Goal: Task Accomplishment & Management: Use online tool/utility

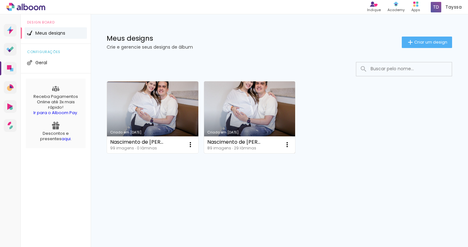
click at [258, 103] on link "Criado em [DATE]" at bounding box center [249, 117] width 91 height 72
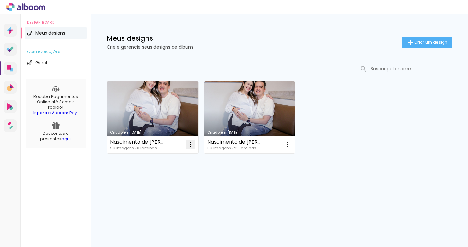
click at [190, 149] on iron-icon at bounding box center [190, 145] width 8 height 8
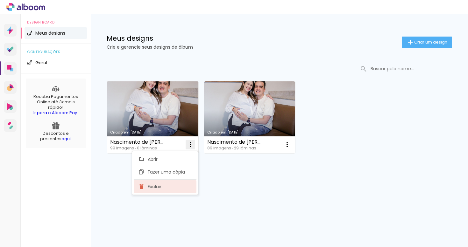
click at [166, 186] on paper-item "Excluir" at bounding box center [165, 186] width 63 height 13
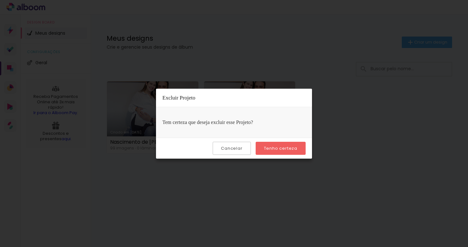
click at [0, 0] on slot "Tenho certeza" at bounding box center [0, 0] width 0 height 0
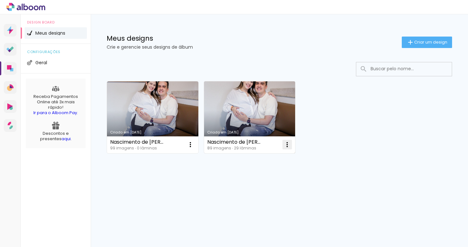
click at [287, 145] on iron-icon at bounding box center [287, 145] width 8 height 8
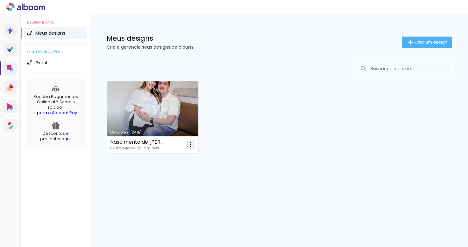
click at [195, 147] on paper-icon-button at bounding box center [190, 144] width 13 height 13
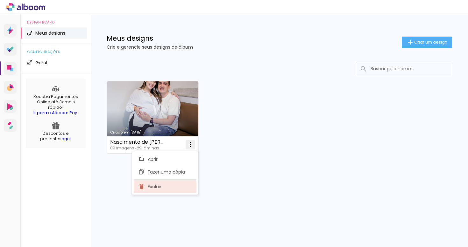
click at [175, 193] on paper-item "Excluir" at bounding box center [165, 186] width 63 height 13
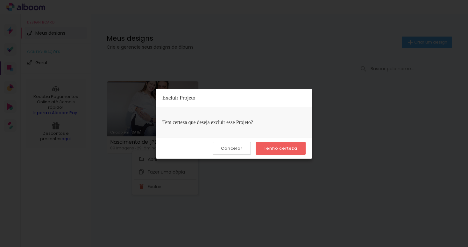
click at [289, 155] on div "Cancelar Tenho certeza" at bounding box center [234, 148] width 156 height 21
click at [0, 0] on slot "Tenho certeza" at bounding box center [0, 0] width 0 height 0
click at [288, 150] on div "Criado em 28/03/24 Nascimento de Catarina 89 imagens ∙ 29 lâminas Abrir Fazer u…" at bounding box center [279, 117] width 351 height 78
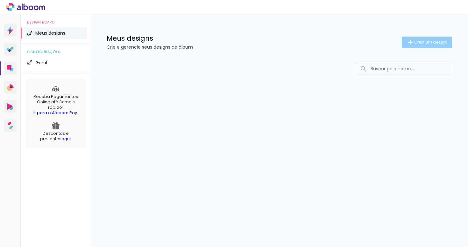
click at [410, 42] on iron-icon at bounding box center [410, 43] width 8 height 8
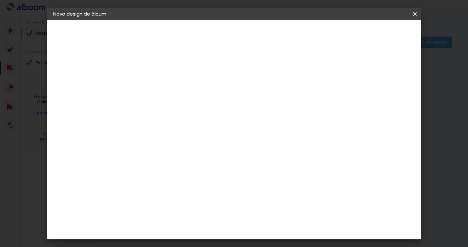
click at [175, 94] on div at bounding box center [157, 86] width 36 height 48
click at [157, 86] on input at bounding box center [157, 86] width 0 height 10
type input "Nascimento de [PERSON_NAME]"
type paper-input "Nascimento de [PERSON_NAME]"
click at [185, 74] on div "Informações Dê um título ao seu álbum. Avançar" at bounding box center [157, 47] width 55 height 54
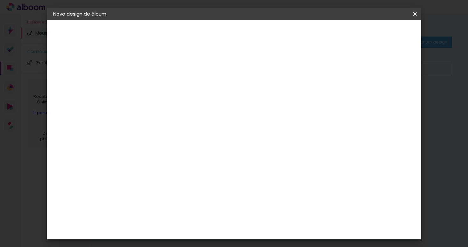
click at [0, 0] on slot "Avançar" at bounding box center [0, 0] width 0 height 0
click at [0, 0] on slot "Tamanho Livre" at bounding box center [0, 0] width 0 height 0
click at [169, 168] on div "Go image" at bounding box center [161, 173] width 16 height 10
click at [0, 0] on slot "Avançar" at bounding box center [0, 0] width 0 height 0
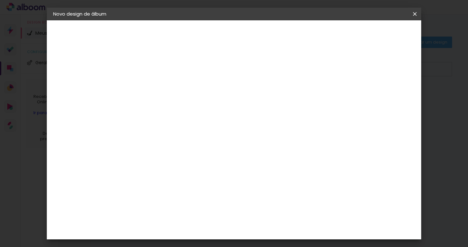
click at [196, 32] on paper-button "Voltar" at bounding box center [183, 33] width 26 height 11
click at [169, 114] on div "Go image" at bounding box center [161, 119] width 16 height 10
click at [0, 0] on slot "Avançar" at bounding box center [0, 0] width 0 height 0
click at [182, 106] on input "text" at bounding box center [169, 111] width 25 height 10
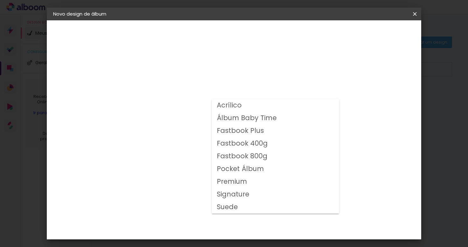
click at [0, 0] on slot "Fastbook 400g" at bounding box center [0, 0] width 0 height 0
type input "Fastbook 400g"
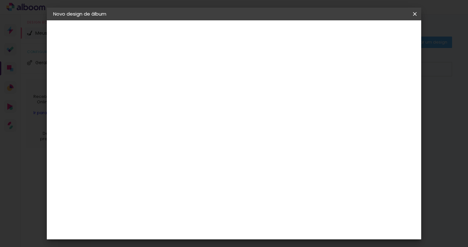
scroll to position [100, 0]
click at [200, 214] on span "25 × 25" at bounding box center [186, 222] width 30 height 17
click at [0, 0] on slot "Avançar" at bounding box center [0, 0] width 0 height 0
type input "3"
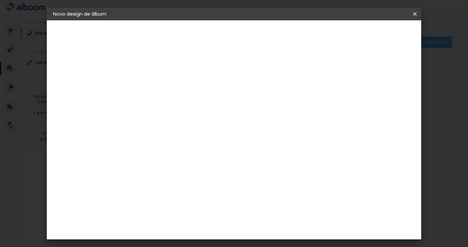
type paper-input "3"
click at [161, 67] on input "3" at bounding box center [152, 69] width 22 height 8
type input "4"
type paper-input "4"
click at [161, 67] on input "4" at bounding box center [152, 69] width 22 height 8
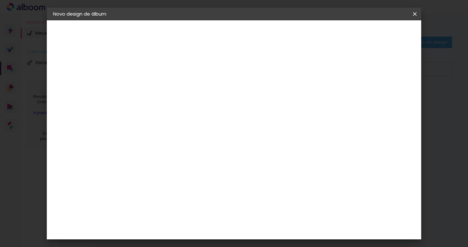
type input "5"
type paper-input "5"
click at [161, 67] on input "5" at bounding box center [152, 69] width 22 height 8
type input "4"
type paper-input "4"
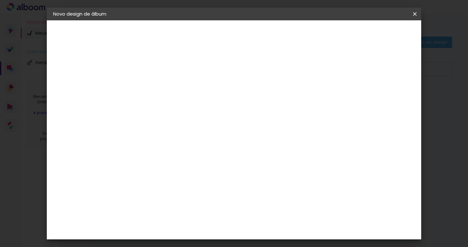
click at [161, 70] on input "4" at bounding box center [152, 69] width 22 height 8
type input "3"
type paper-input "3"
click at [161, 70] on input "3" at bounding box center [152, 69] width 22 height 8
type input "2"
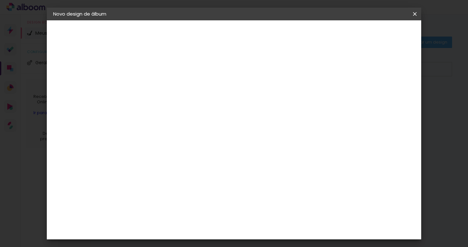
type paper-input "2"
click at [161, 70] on input "2" at bounding box center [152, 69] width 22 height 8
type input "3"
type paper-input "3"
click at [161, 67] on input "3" at bounding box center [152, 69] width 22 height 8
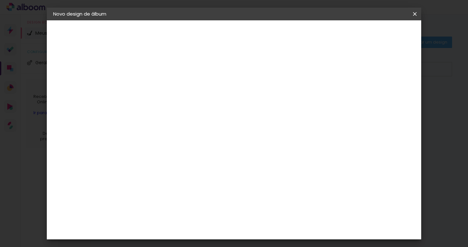
scroll to position [14, 0]
click at [363, 78] on span "5" at bounding box center [359, 81] width 7 height 10
click at [344, 55] on div at bounding box center [341, 55] width 6 height 6
type paper-checkbox "on"
click at [344, 55] on div at bounding box center [341, 55] width 6 height 6
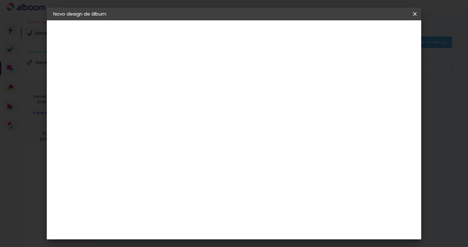
click at [379, 36] on span "Iniciar design" at bounding box center [365, 34] width 29 height 4
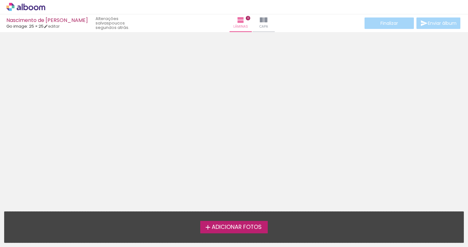
click at [234, 229] on span "Adicionar Fotos" at bounding box center [237, 228] width 50 height 6
click at [0, 0] on input "file" at bounding box center [0, 0] width 0 height 0
click at [238, 226] on span "Adicionar Fotos" at bounding box center [237, 228] width 50 height 6
click at [0, 0] on input "file" at bounding box center [0, 0] width 0 height 0
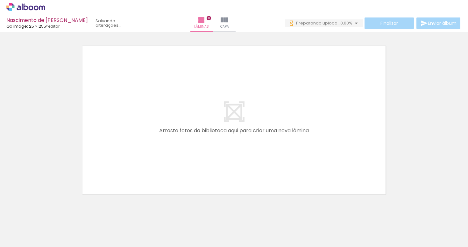
click at [18, 229] on input "Todas as fotos" at bounding box center [18, 227] width 24 height 5
click at [70, 146] on div at bounding box center [234, 111] width 468 height 171
click at [347, 25] on span "6,06%" at bounding box center [346, 23] width 12 height 6
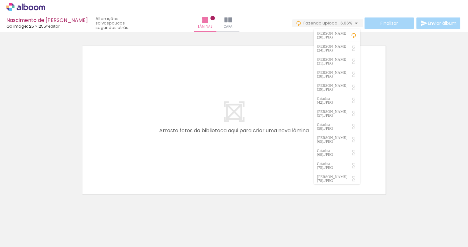
click at [354, 35] on iron-icon at bounding box center [353, 35] width 6 height 6
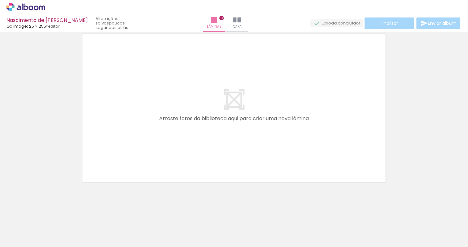
click at [26, 235] on span "Adicionar Fotos" at bounding box center [22, 238] width 19 height 7
click at [0, 0] on input "file" at bounding box center [0, 0] width 0 height 0
click at [242, 25] on span "Capa" at bounding box center [237, 27] width 9 height 6
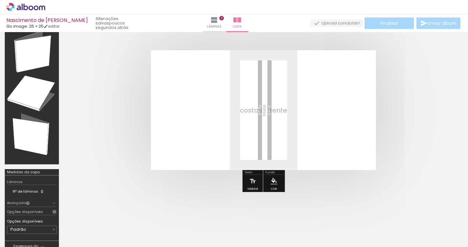
scroll to position [0, 1234]
click at [75, 222] on div at bounding box center [77, 225] width 32 height 21
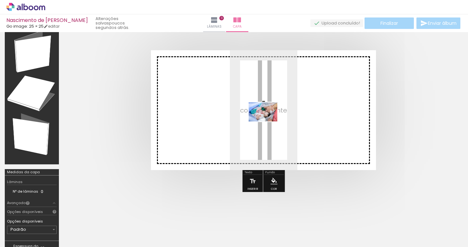
drag, startPoint x: 78, startPoint y: 224, endPoint x: 268, endPoint y: 121, distance: 215.5
click at [268, 121] on quentale-workspace at bounding box center [234, 123] width 468 height 247
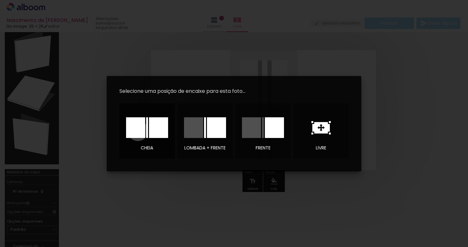
click at [138, 131] on div at bounding box center [135, 127] width 19 height 21
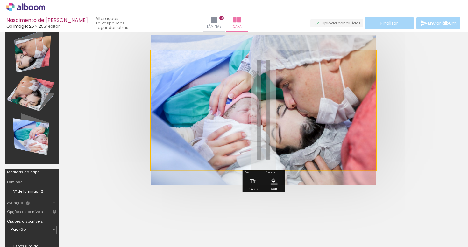
drag, startPoint x: 179, startPoint y: 67, endPoint x: 144, endPoint y: 85, distance: 39.7
click at [149, 80] on quentale-cover at bounding box center [263, 110] width 348 height 120
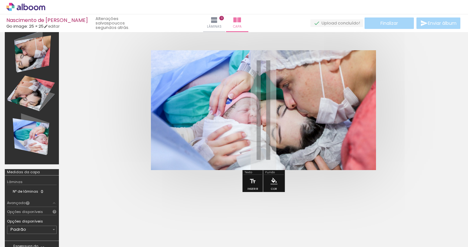
click at [224, 102] on quentale-photo at bounding box center [263, 110] width 225 height 120
click at [223, 102] on quentale-photo at bounding box center [263, 110] width 225 height 120
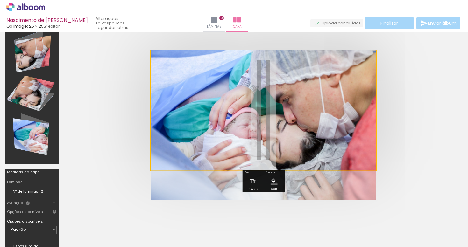
drag, startPoint x: 224, startPoint y: 92, endPoint x: 186, endPoint y: 158, distance: 76.7
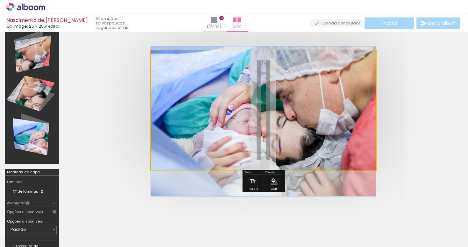
drag, startPoint x: 230, startPoint y: 120, endPoint x: 313, endPoint y: 114, distance: 82.9
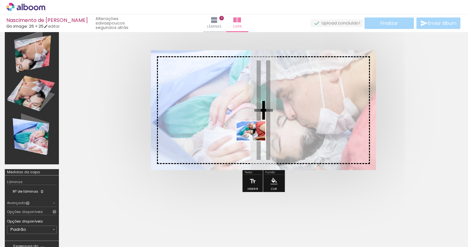
drag, startPoint x: 191, startPoint y: 229, endPoint x: 256, endPoint y: 140, distance: 110.5
click at [256, 140] on quentale-workspace at bounding box center [234, 123] width 468 height 247
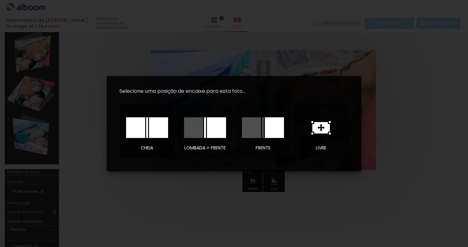
click at [151, 127] on div at bounding box center [158, 127] width 19 height 21
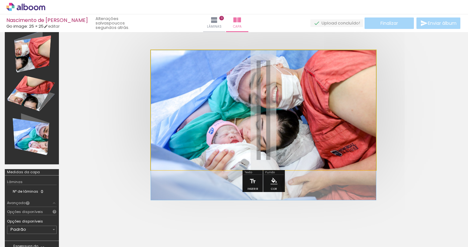
drag, startPoint x: 252, startPoint y: 127, endPoint x: 252, endPoint y: 161, distance: 34.1
click at [244, 112] on quentale-photo at bounding box center [263, 110] width 225 height 120
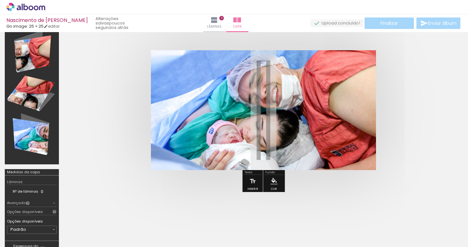
click at [244, 112] on quentale-photo at bounding box center [263, 110] width 225 height 120
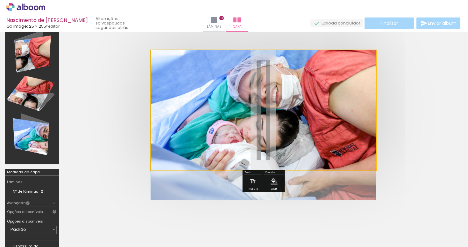
click at [242, 109] on quentale-photo at bounding box center [263, 110] width 225 height 120
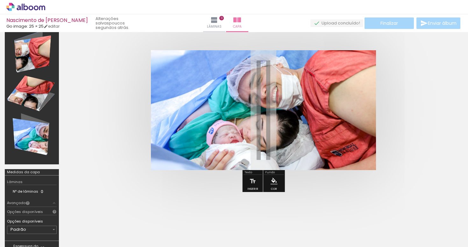
click at [270, 69] on div at bounding box center [270, 66] width 8 height 6
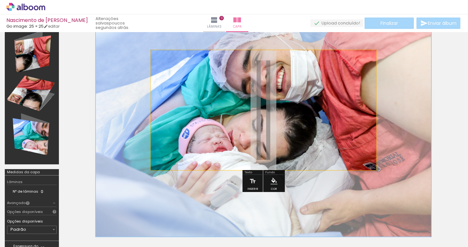
drag, startPoint x: 186, startPoint y: 66, endPoint x: 196, endPoint y: 67, distance: 10.5
click at [196, 67] on div at bounding box center [187, 66] width 25 height 10
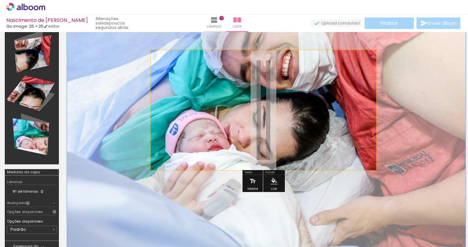
drag, startPoint x: 264, startPoint y: 108, endPoint x: 267, endPoint y: 101, distance: 7.6
click at [267, 102] on div at bounding box center [266, 119] width 398 height 265
click at [228, 105] on quentale-photo at bounding box center [263, 110] width 225 height 120
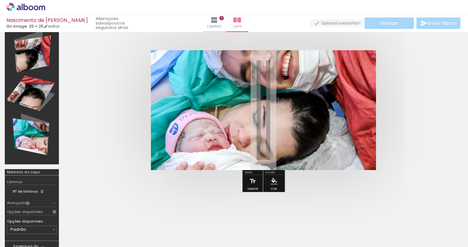
scroll to position [0, 1156]
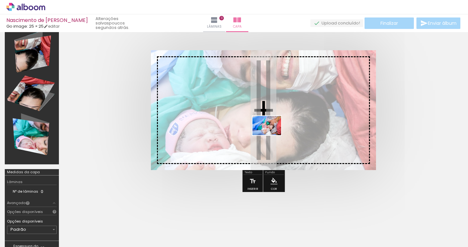
drag, startPoint x: 88, startPoint y: 233, endPoint x: 287, endPoint y: 134, distance: 222.4
click at [286, 135] on quentale-workspace at bounding box center [234, 123] width 468 height 247
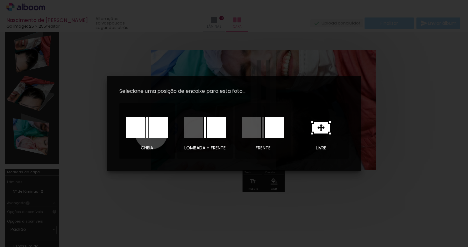
click at [151, 133] on div at bounding box center [158, 127] width 19 height 21
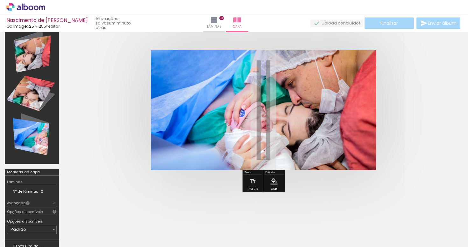
type paper-slider "156"
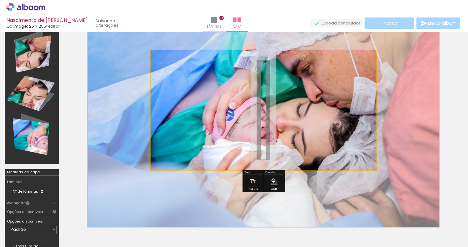
click at [190, 66] on div at bounding box center [187, 66] width 25 height 10
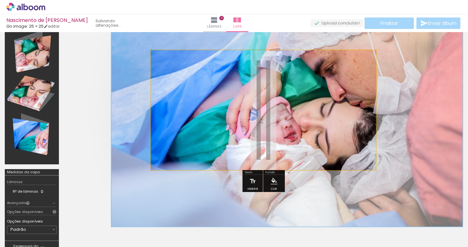
drag, startPoint x: 304, startPoint y: 123, endPoint x: 327, endPoint y: 123, distance: 23.5
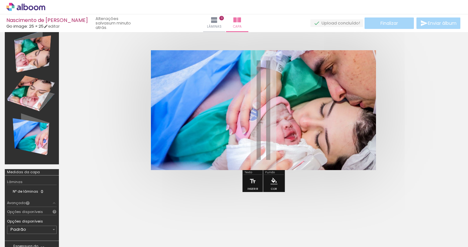
click at [214, 68] on iron-icon at bounding box center [211, 66] width 6 height 6
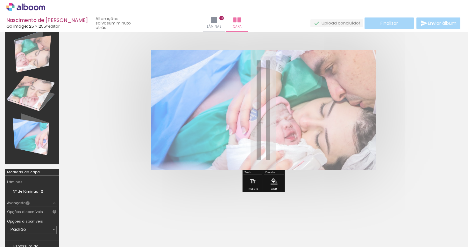
click at [234, 66] on div at bounding box center [232, 66] width 25 height 10
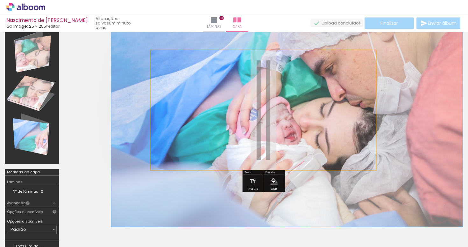
click at [221, 113] on quentale-photo at bounding box center [263, 110] width 225 height 120
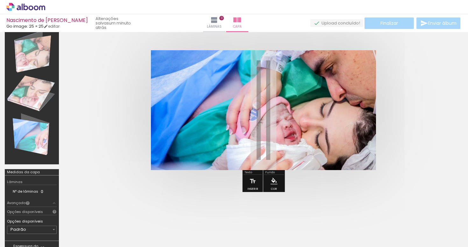
drag, startPoint x: 235, startPoint y: 66, endPoint x: 258, endPoint y: 64, distance: 23.6
type paper-slider "100"
click at [258, 61] on div "P&B Largura Cor" at bounding box center [274, 61] width 225 height 0
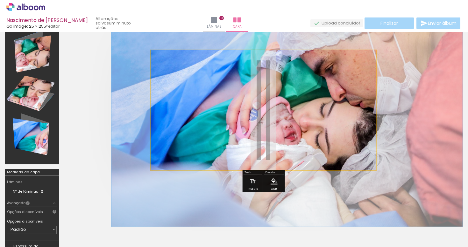
click at [216, 132] on quentale-photo at bounding box center [263, 110] width 225 height 120
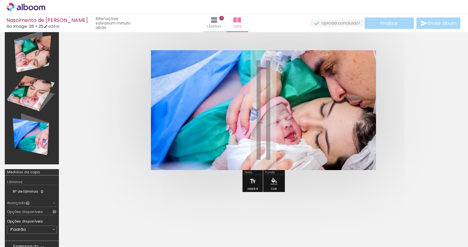
click at [90, 226] on div at bounding box center [84, 225] width 32 height 21
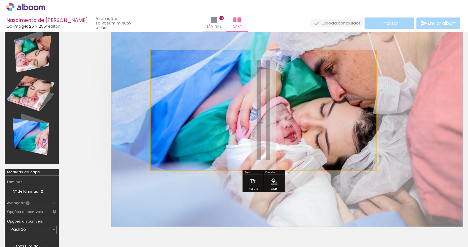
click at [220, 156] on quentale-photo at bounding box center [263, 110] width 225 height 120
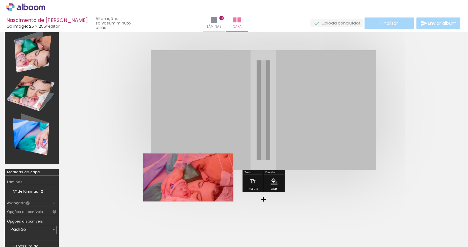
drag, startPoint x: 220, startPoint y: 155, endPoint x: 188, endPoint y: 178, distance: 39.0
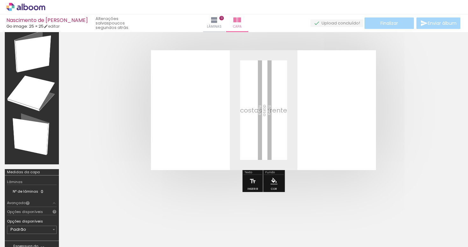
scroll to position [0, 1932]
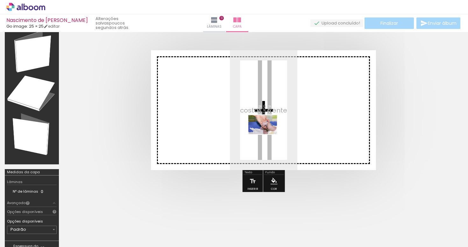
drag, startPoint x: 275, startPoint y: 228, endPoint x: 270, endPoint y: 136, distance: 93.0
click at [269, 135] on quentale-workspace at bounding box center [234, 123] width 468 height 247
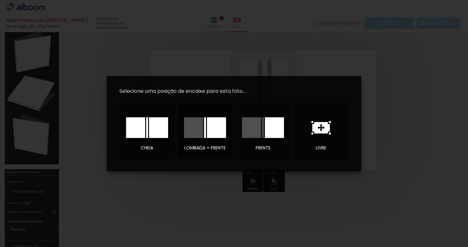
click at [208, 129] on div at bounding box center [216, 127] width 19 height 21
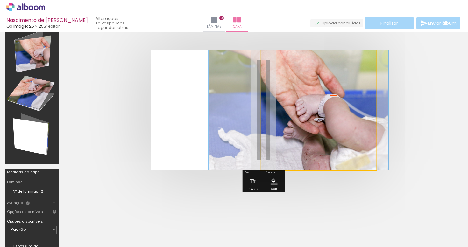
drag, startPoint x: 314, startPoint y: 115, endPoint x: 295, endPoint y: 115, distance: 19.7
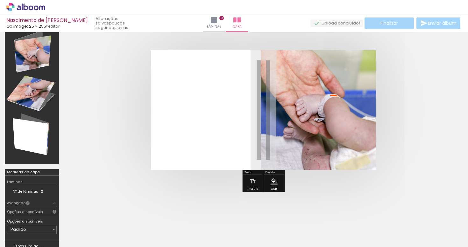
click at [306, 139] on quentale-photo at bounding box center [318, 110] width 115 height 120
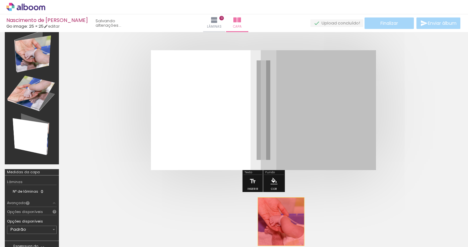
drag, startPoint x: 304, startPoint y: 141, endPoint x: 281, endPoint y: 222, distance: 83.8
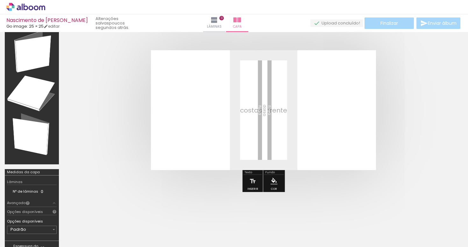
scroll to position [0, 1089]
click at [76, 227] on div at bounding box center [80, 225] width 32 height 21
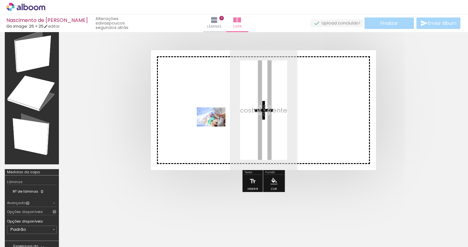
drag, startPoint x: 79, startPoint y: 227, endPoint x: 230, endPoint y: 123, distance: 183.3
click at [230, 123] on quentale-workspace at bounding box center [234, 123] width 468 height 247
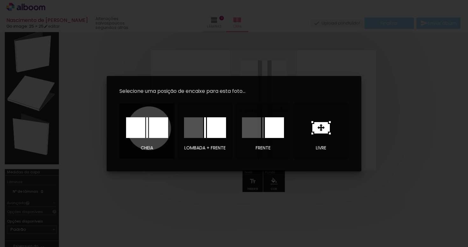
click at [148, 128] on div at bounding box center [147, 127] width 42 height 21
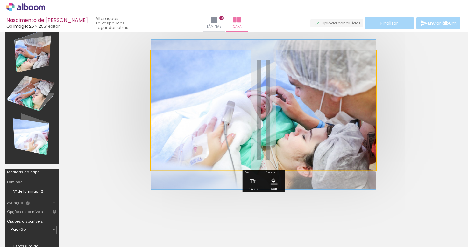
drag, startPoint x: 284, startPoint y: 130, endPoint x: 315, endPoint y: 135, distance: 31.8
click at [315, 135] on div at bounding box center [263, 115] width 225 height 150
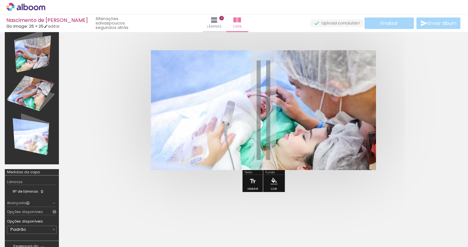
type paper-slider "154"
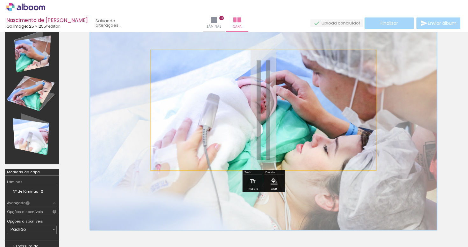
click at [190, 69] on div at bounding box center [187, 66] width 25 height 10
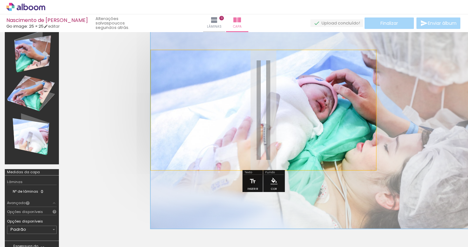
drag, startPoint x: 263, startPoint y: 112, endPoint x: 341, endPoint y: 109, distance: 78.0
click at [341, 110] on div at bounding box center [324, 113] width 347 height 231
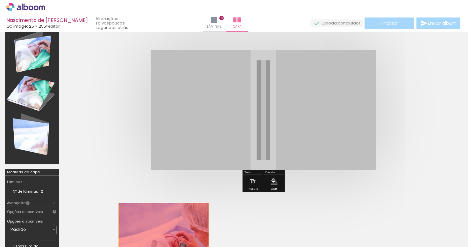
drag, startPoint x: 254, startPoint y: 114, endPoint x: 159, endPoint y: 223, distance: 144.4
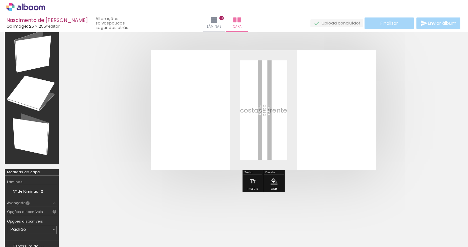
scroll to position [0, 775]
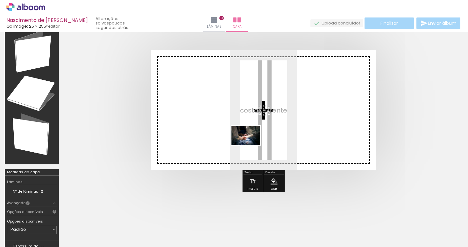
drag, startPoint x: 143, startPoint y: 227, endPoint x: 252, endPoint y: 142, distance: 138.8
click at [252, 142] on quentale-workspace at bounding box center [234, 123] width 468 height 247
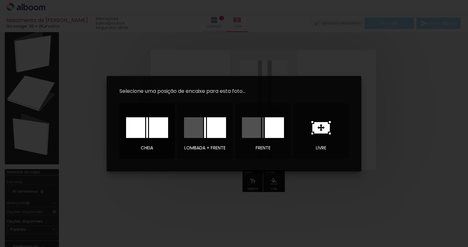
click at [153, 133] on div at bounding box center [158, 127] width 19 height 21
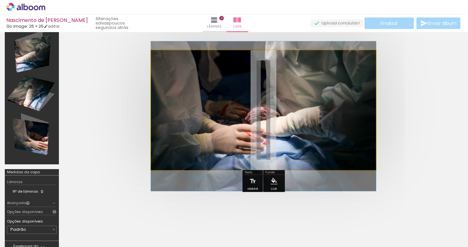
drag, startPoint x: 221, startPoint y: 130, endPoint x: 253, endPoint y: 136, distance: 32.6
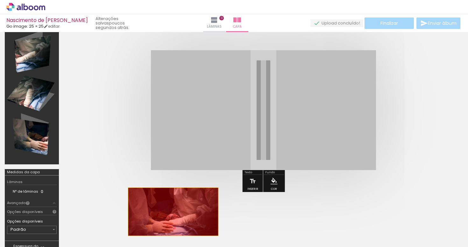
drag, startPoint x: 253, startPoint y: 136, endPoint x: 172, endPoint y: 212, distance: 111.2
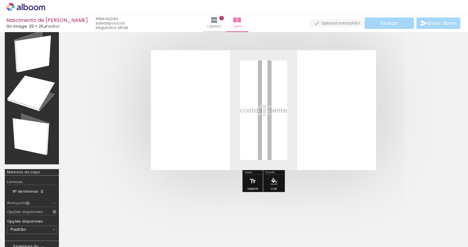
click at [181, 222] on div at bounding box center [180, 225] width 32 height 21
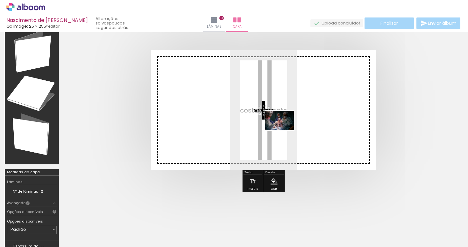
drag, startPoint x: 181, startPoint y: 222, endPoint x: 284, endPoint y: 130, distance: 137.4
click at [284, 130] on quentale-workspace at bounding box center [234, 123] width 468 height 247
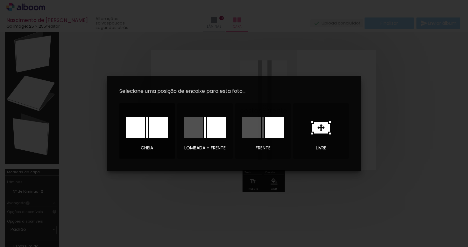
click at [165, 131] on div at bounding box center [158, 127] width 19 height 21
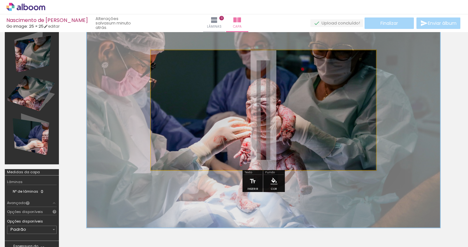
click at [190, 69] on div at bounding box center [187, 66] width 25 height 10
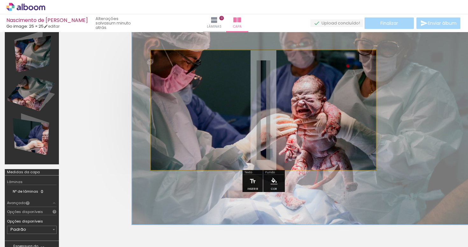
drag, startPoint x: 263, startPoint y: 103, endPoint x: 308, endPoint y: 100, distance: 45.0
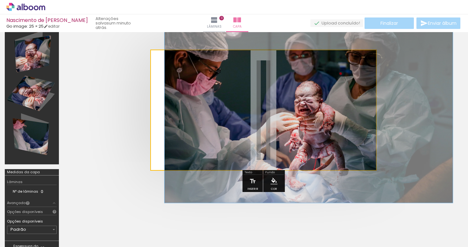
drag, startPoint x: 190, startPoint y: 67, endPoint x: 182, endPoint y: 68, distance: 7.4
type paper-slider "128"
click at [182, 68] on div at bounding box center [182, 67] width 6 height 6
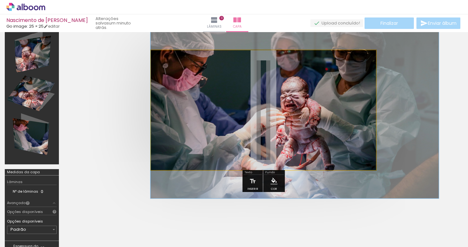
drag, startPoint x: 301, startPoint y: 109, endPoint x: 294, endPoint y: 102, distance: 9.9
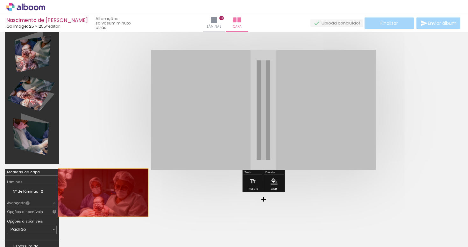
drag, startPoint x: 191, startPoint y: 89, endPoint x: 103, endPoint y: 193, distance: 135.5
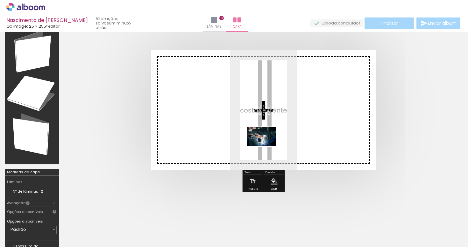
drag, startPoint x: 105, startPoint y: 227, endPoint x: 267, endPoint y: 145, distance: 181.4
click at [267, 145] on quentale-workspace at bounding box center [234, 123] width 468 height 247
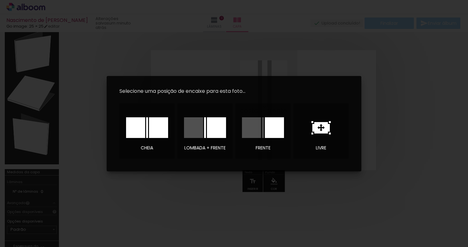
click at [183, 192] on iron-overlay-backdrop at bounding box center [234, 123] width 468 height 247
click at [315, 178] on iron-overlay-backdrop at bounding box center [234, 123] width 468 height 247
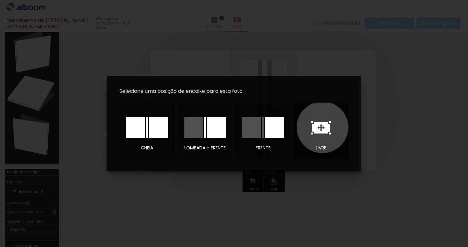
click at [322, 127] on icon at bounding box center [320, 127] width 19 height 13
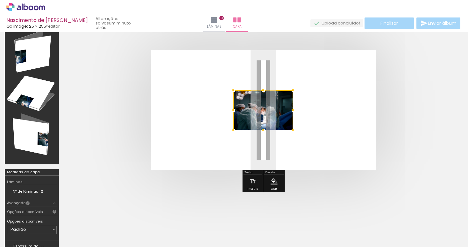
click at [272, 122] on div at bounding box center [263, 110] width 60 height 40
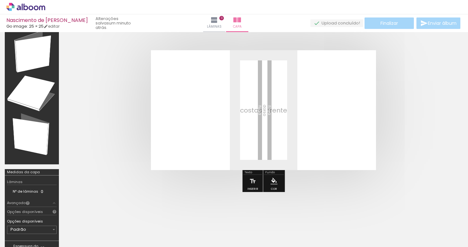
scroll to position [0, 1038]
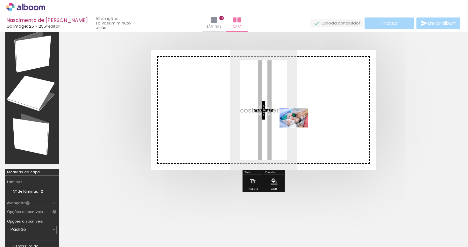
drag, startPoint x: 272, startPoint y: 228, endPoint x: 299, endPoint y: 128, distance: 102.8
click at [298, 128] on quentale-workspace at bounding box center [234, 123] width 468 height 247
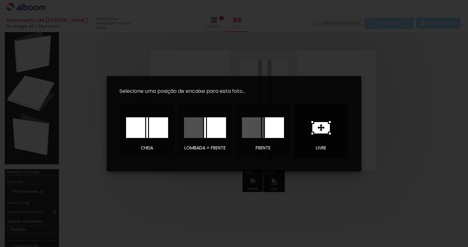
click at [323, 132] on icon at bounding box center [321, 127] width 18 height 11
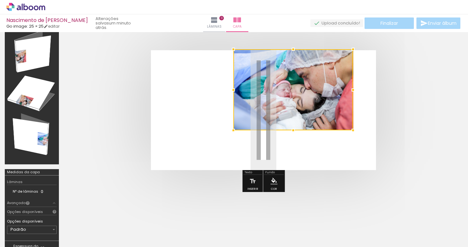
drag, startPoint x: 294, startPoint y: 91, endPoint x: 354, endPoint y: 60, distance: 67.6
click at [354, 60] on album-spread at bounding box center [263, 110] width 225 height 120
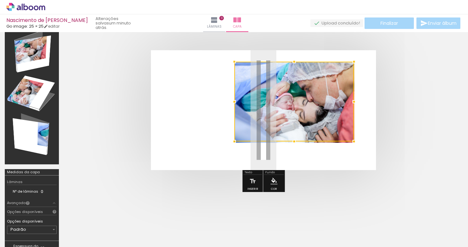
drag, startPoint x: 319, startPoint y: 97, endPoint x: 319, endPoint y: 109, distance: 11.5
click at [319, 109] on div at bounding box center [294, 102] width 120 height 80
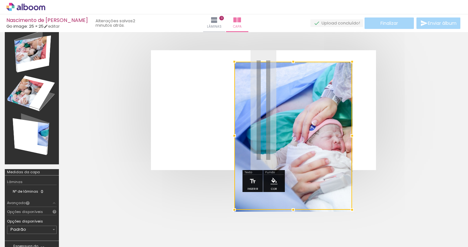
click at [351, 143] on div at bounding box center [293, 136] width 118 height 148
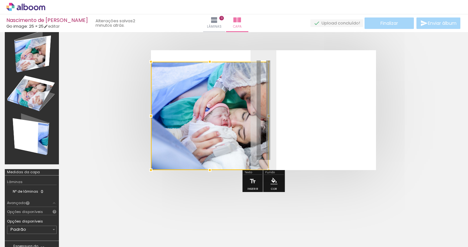
drag, startPoint x: 293, startPoint y: 109, endPoint x: 186, endPoint y: 266, distance: 190.1
click at [186, 247] on html "link( href="../../bower_components/polymer/polymer.html" rel="import" ) picture…" at bounding box center [234, 123] width 468 height 247
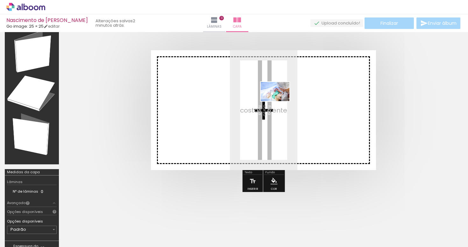
drag, startPoint x: 138, startPoint y: 227, endPoint x: 279, endPoint y: 100, distance: 189.3
click at [279, 101] on quentale-workspace at bounding box center [234, 123] width 468 height 247
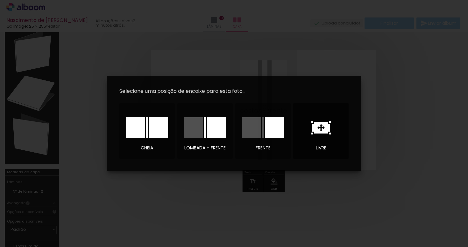
click at [317, 121] on icon at bounding box center [320, 127] width 19 height 13
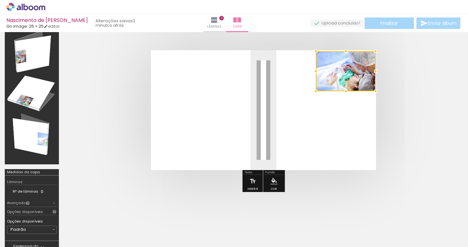
drag, startPoint x: 279, startPoint y: 114, endPoint x: 362, endPoint y: 75, distance: 91.2
click at [362, 75] on div at bounding box center [346, 71] width 60 height 40
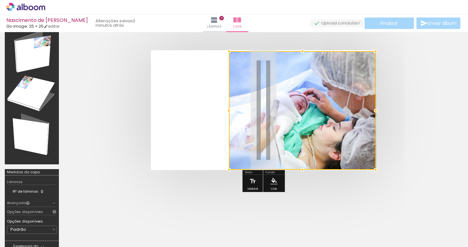
drag, startPoint x: 315, startPoint y: 92, endPoint x: 228, endPoint y: 162, distance: 111.8
click at [228, 162] on album-spread at bounding box center [263, 110] width 225 height 120
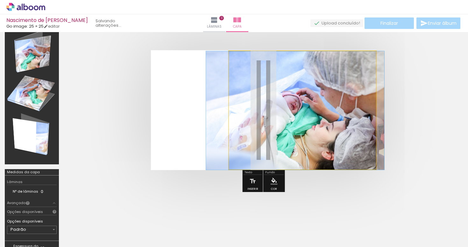
drag, startPoint x: 313, startPoint y: 132, endPoint x: 306, endPoint y: 133, distance: 7.0
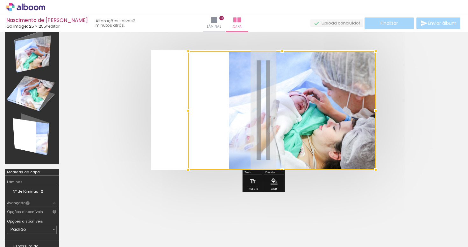
drag, startPoint x: 228, startPoint y: 111, endPoint x: 150, endPoint y: 113, distance: 78.6
click at [150, 113] on quentale-cover at bounding box center [263, 110] width 348 height 120
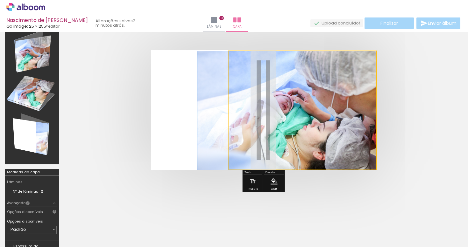
drag, startPoint x: 295, startPoint y: 108, endPoint x: 277, endPoint y: 109, distance: 18.2
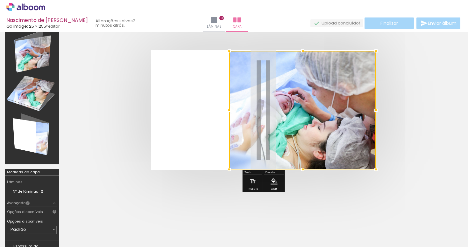
drag, startPoint x: 299, startPoint y: 109, endPoint x: 324, endPoint y: 115, distance: 25.6
click at [324, 115] on div at bounding box center [302, 110] width 147 height 119
drag, startPoint x: 296, startPoint y: 109, endPoint x: 338, endPoint y: 109, distance: 42.0
click at [348, 113] on div at bounding box center [302, 110] width 147 height 119
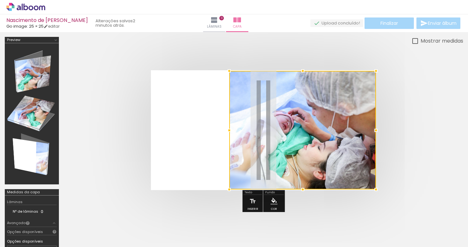
scroll to position [0, 1038]
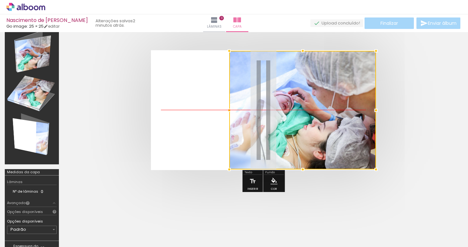
click at [348, 111] on div at bounding box center [302, 110] width 147 height 119
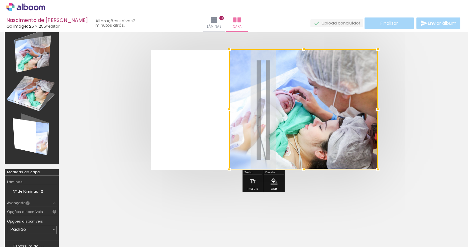
drag, startPoint x: 378, startPoint y: 52, endPoint x: 382, endPoint y: 52, distance: 4.5
click at [382, 52] on div at bounding box center [377, 49] width 13 height 13
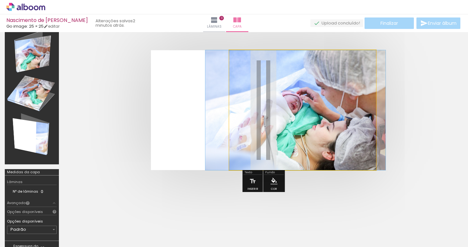
drag, startPoint x: 320, startPoint y: 107, endPoint x: 330, endPoint y: 110, distance: 10.0
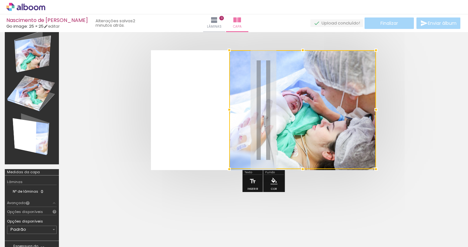
click at [412, 117] on quentale-cover at bounding box center [263, 110] width 348 height 120
click at [208, 124] on quentale-layouter at bounding box center [263, 110] width 225 height 120
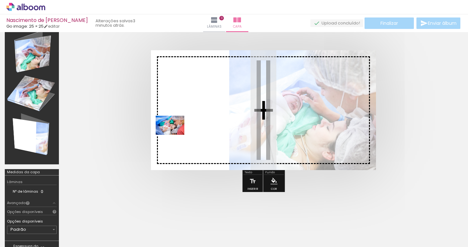
drag, startPoint x: 166, startPoint y: 230, endPoint x: 175, endPoint y: 135, distance: 95.2
click at [175, 135] on quentale-workspace at bounding box center [234, 123] width 468 height 247
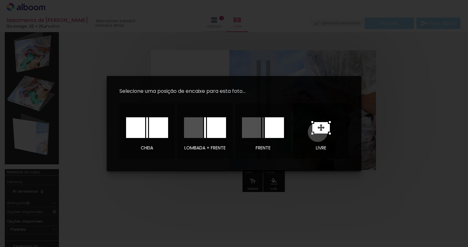
click at [318, 132] on icon at bounding box center [321, 127] width 18 height 11
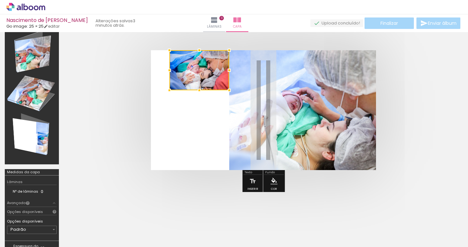
drag, startPoint x: 267, startPoint y: 115, endPoint x: 202, endPoint y: 74, distance: 76.6
click at [202, 74] on div at bounding box center [199, 70] width 60 height 40
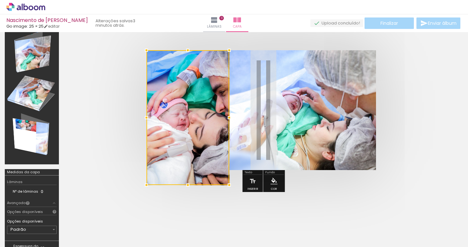
drag, startPoint x: 173, startPoint y: 89, endPoint x: 151, endPoint y: 142, distance: 57.1
click at [151, 142] on div at bounding box center [187, 117] width 83 height 135
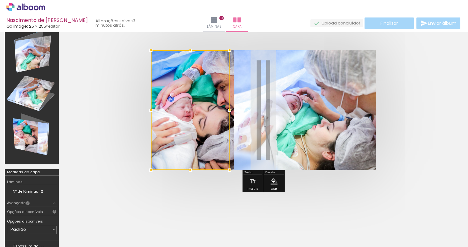
drag, startPoint x: 214, startPoint y: 118, endPoint x: 197, endPoint y: 118, distance: 17.5
click at [197, 118] on div at bounding box center [190, 110] width 79 height 120
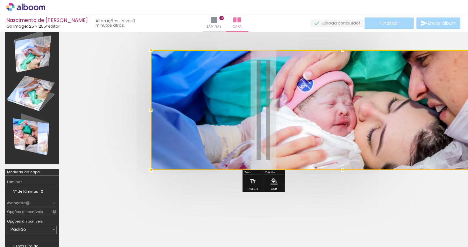
drag, startPoint x: 230, startPoint y: 109, endPoint x: 237, endPoint y: 105, distance: 8.0
click at [237, 106] on div at bounding box center [342, 110] width 383 height 120
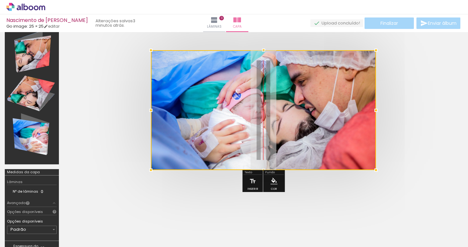
drag, startPoint x: 363, startPoint y: 109, endPoint x: 225, endPoint y: 116, distance: 138.3
click at [225, 116] on div at bounding box center [263, 110] width 225 height 120
drag, startPoint x: 209, startPoint y: 111, endPoint x: 152, endPoint y: 110, distance: 57.0
click at [152, 110] on div at bounding box center [263, 110] width 225 height 120
click at [191, 102] on div at bounding box center [263, 110] width 225 height 120
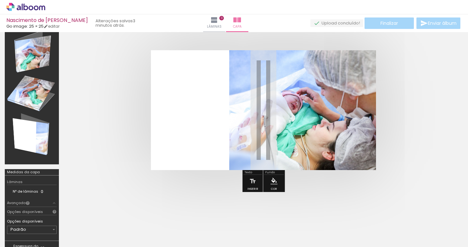
click at [201, 225] on div at bounding box center [202, 225] width 32 height 21
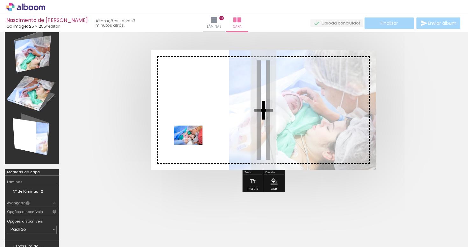
drag, startPoint x: 203, startPoint y: 226, endPoint x: 193, endPoint y: 145, distance: 80.8
click at [193, 144] on quentale-workspace at bounding box center [234, 123] width 468 height 247
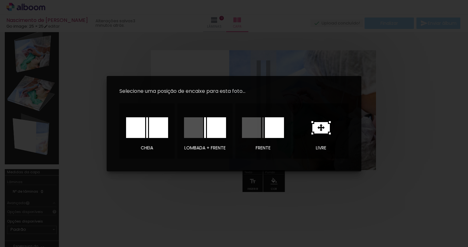
click at [330, 127] on icon at bounding box center [320, 127] width 19 height 13
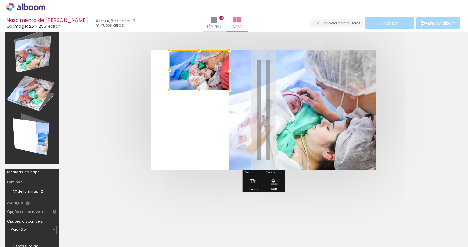
drag, startPoint x: 263, startPoint y: 114, endPoint x: 196, endPoint y: 74, distance: 78.2
click at [196, 74] on div at bounding box center [199, 70] width 60 height 40
click at [169, 91] on div at bounding box center [169, 90] width 13 height 13
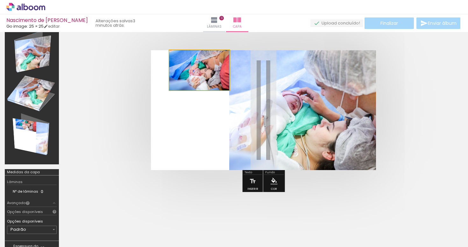
click at [187, 81] on quentale-photo at bounding box center [199, 70] width 60 height 40
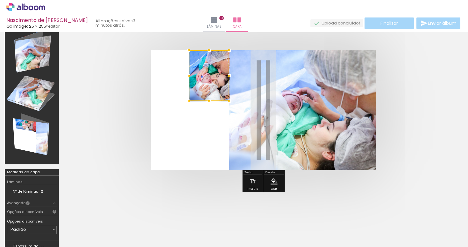
drag, startPoint x: 168, startPoint y: 71, endPoint x: 190, endPoint y: 72, distance: 22.3
click at [190, 72] on div at bounding box center [188, 75] width 13 height 13
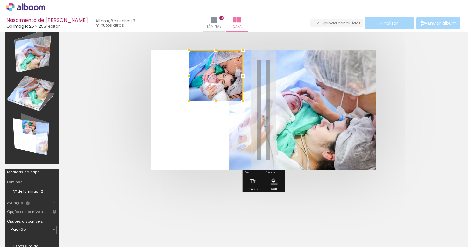
drag, startPoint x: 224, startPoint y: 75, endPoint x: 237, endPoint y: 72, distance: 13.9
click at [237, 72] on div at bounding box center [242, 76] width 13 height 13
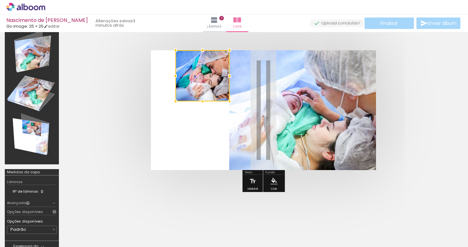
drag, startPoint x: 229, startPoint y: 72, endPoint x: 215, endPoint y: 71, distance: 14.7
click at [215, 71] on div at bounding box center [202, 75] width 54 height 51
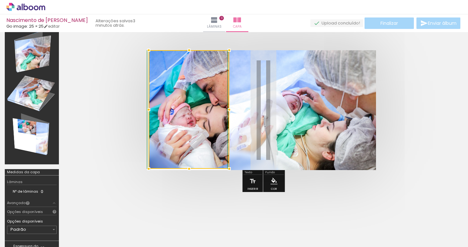
drag, startPoint x: 176, startPoint y: 101, endPoint x: 139, endPoint y: 169, distance: 77.8
click at [139, 169] on quentale-cover at bounding box center [263, 110] width 348 height 120
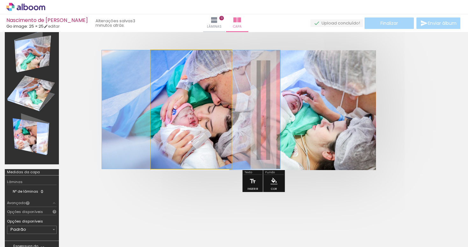
click at [192, 123] on quentale-photo at bounding box center [191, 109] width 81 height 119
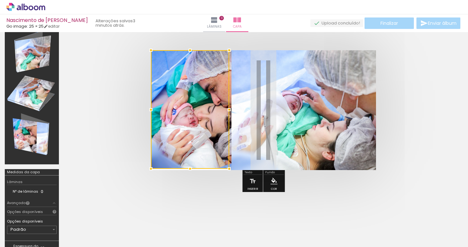
click at [192, 123] on div at bounding box center [190, 109] width 78 height 119
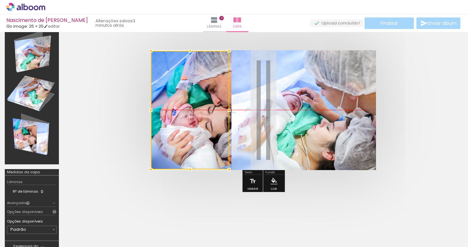
drag, startPoint x: 211, startPoint y: 108, endPoint x: 187, endPoint y: 107, distance: 23.9
click at [187, 107] on div at bounding box center [190, 110] width 78 height 119
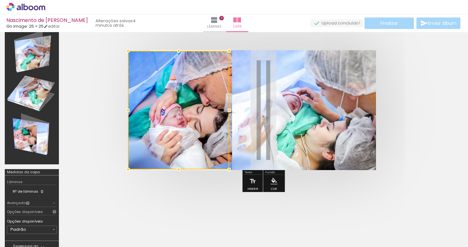
drag, startPoint x: 150, startPoint y: 109, endPoint x: 157, endPoint y: 109, distance: 6.7
click at [157, 109] on div at bounding box center [178, 110] width 101 height 119
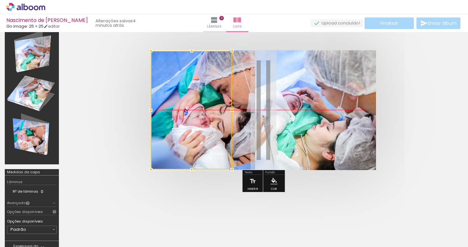
drag, startPoint x: 217, startPoint y: 113, endPoint x: 173, endPoint y: 114, distance: 44.6
click at [173, 114] on div at bounding box center [191, 110] width 81 height 119
click at [115, 128] on quentale-cover at bounding box center [263, 110] width 348 height 120
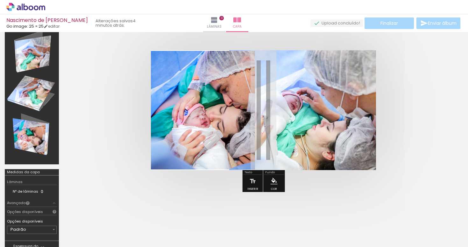
click at [216, 203] on quentale-cover-editor at bounding box center [263, 138] width 399 height 243
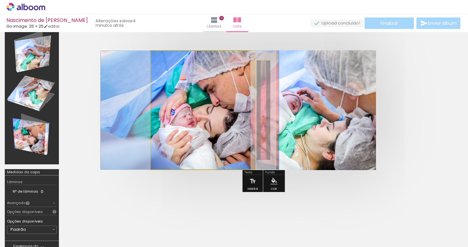
drag, startPoint x: 204, startPoint y: 113, endPoint x: 191, endPoint y: 126, distance: 18.2
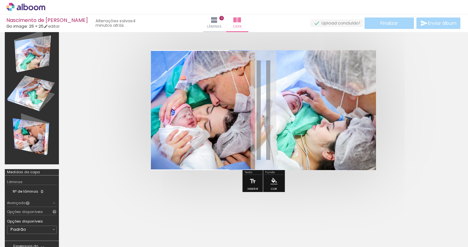
click at [116, 173] on div at bounding box center [263, 110] width 399 height 171
click at [189, 220] on iron-image at bounding box center [201, 225] width 33 height 22
click at [181, 191] on div at bounding box center [263, 110] width 399 height 171
click at [192, 142] on quentale-photo at bounding box center [203, 110] width 104 height 119
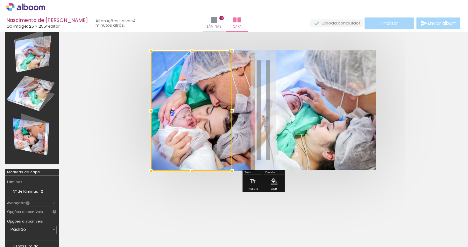
click at [191, 173] on div at bounding box center [191, 171] width 13 height 13
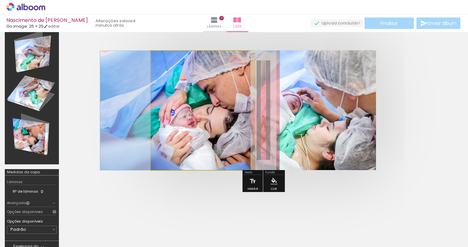
click at [197, 156] on quentale-photo at bounding box center [203, 110] width 104 height 119
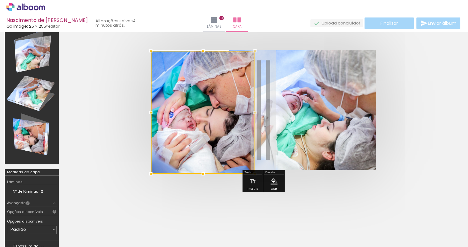
drag, startPoint x: 205, startPoint y: 169, endPoint x: 204, endPoint y: 174, distance: 4.8
click at [204, 174] on div at bounding box center [203, 174] width 13 height 13
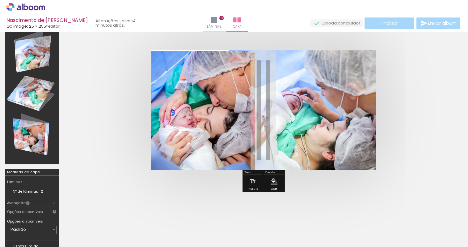
click at [194, 193] on div at bounding box center [263, 110] width 399 height 171
click at [188, 186] on div at bounding box center [263, 110] width 399 height 171
click at [125, 152] on quentale-cover at bounding box center [263, 110] width 348 height 120
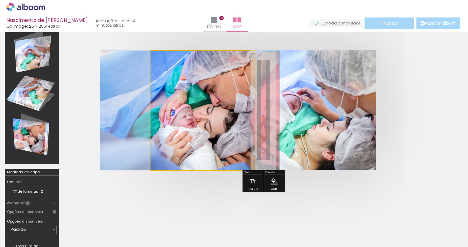
click at [193, 129] on quentale-photo at bounding box center [203, 110] width 104 height 119
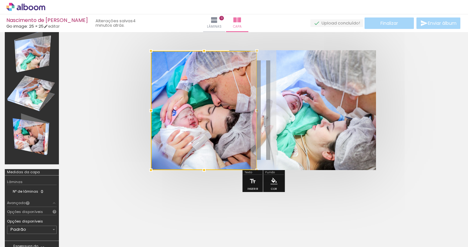
click at [257, 109] on div at bounding box center [256, 110] width 13 height 13
click at [119, 137] on quentale-cover at bounding box center [263, 110] width 348 height 120
click at [201, 120] on div at bounding box center [204, 110] width 106 height 119
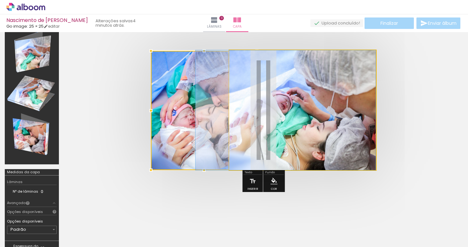
drag, startPoint x: 312, startPoint y: 119, endPoint x: 230, endPoint y: 119, distance: 82.4
click at [230, 121] on album-spread at bounding box center [263, 110] width 225 height 120
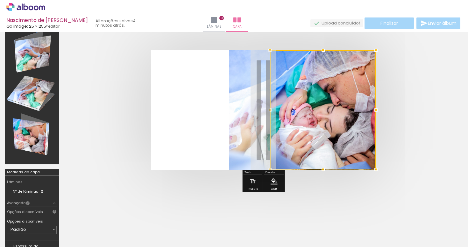
drag, startPoint x: 180, startPoint y: 108, endPoint x: 317, endPoint y: 99, distance: 137.1
click at [317, 99] on div at bounding box center [323, 109] width 106 height 119
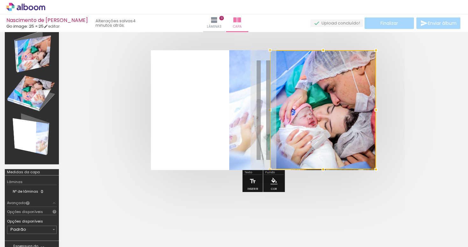
click at [246, 101] on quentale-photo at bounding box center [302, 110] width 147 height 120
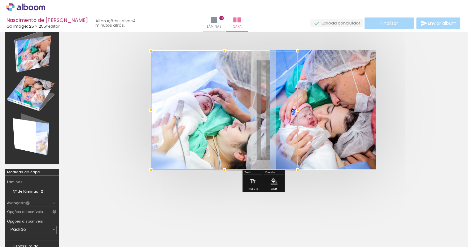
drag, startPoint x: 246, startPoint y: 101, endPoint x: 127, endPoint y: 99, distance: 119.6
click at [127, 99] on quentale-cover at bounding box center [263, 110] width 348 height 120
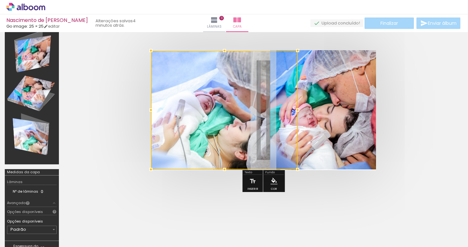
drag, startPoint x: 204, startPoint y: 118, endPoint x: 165, endPoint y: 122, distance: 39.6
click at [165, 122] on div at bounding box center [224, 110] width 147 height 119
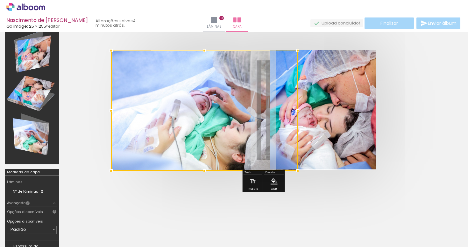
click at [154, 110] on div at bounding box center [204, 111] width 186 height 120
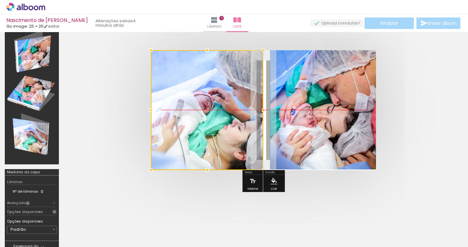
drag, startPoint x: 198, startPoint y: 111, endPoint x: 192, endPoint y: 111, distance: 6.4
click at [192, 111] on div at bounding box center [207, 110] width 112 height 120
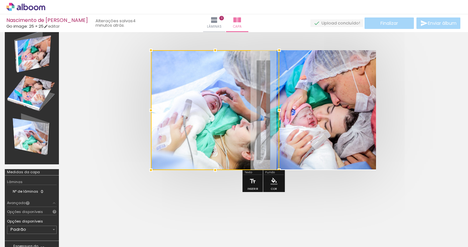
drag, startPoint x: 263, startPoint y: 109, endPoint x: 285, endPoint y: 109, distance: 22.3
click at [285, 109] on div at bounding box center [279, 110] width 13 height 13
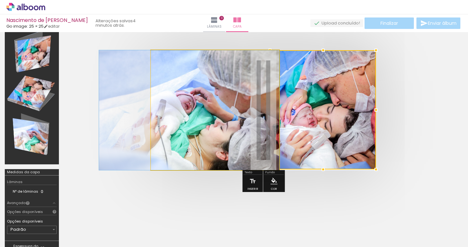
drag, startPoint x: 234, startPoint y: 109, endPoint x: 206, endPoint y: 110, distance: 27.7
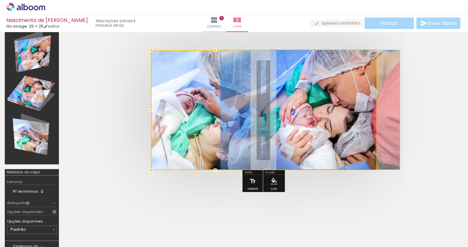
click at [301, 116] on quentale-photo at bounding box center [323, 109] width 106 height 119
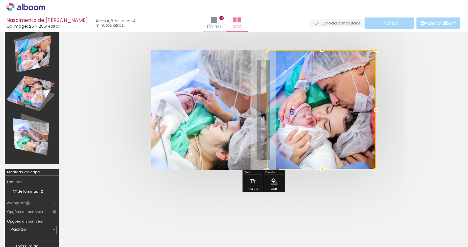
click at [265, 111] on div at bounding box center [267, 110] width 13 height 13
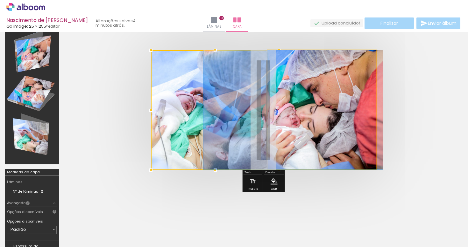
drag, startPoint x: 330, startPoint y: 114, endPoint x: 314, endPoint y: 114, distance: 16.2
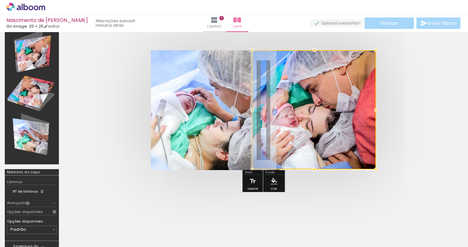
drag, startPoint x: 265, startPoint y: 111, endPoint x: 250, endPoint y: 111, distance: 15.3
click at [250, 111] on div at bounding box center [252, 110] width 13 height 13
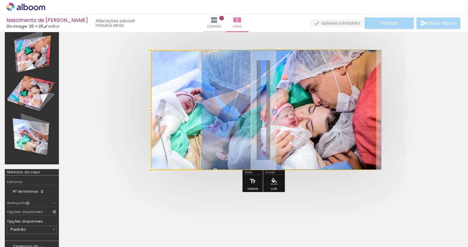
click at [308, 118] on quentale-photo at bounding box center [314, 109] width 124 height 119
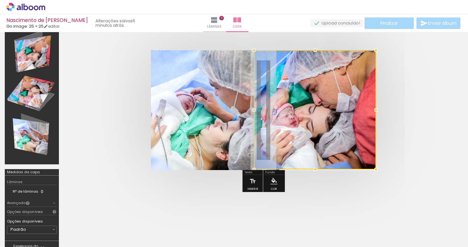
click at [255, 111] on div at bounding box center [254, 110] width 13 height 13
click at [404, 123] on quentale-cover at bounding box center [263, 110] width 348 height 120
click at [403, 132] on quentale-cover at bounding box center [263, 110] width 348 height 120
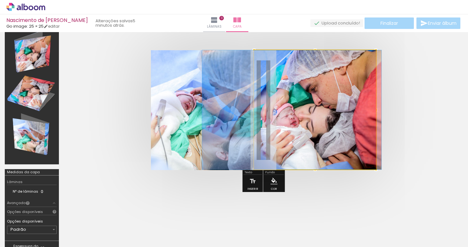
click at [376, 167] on quentale-photo at bounding box center [315, 109] width 122 height 119
click at [347, 153] on quentale-photo at bounding box center [315, 109] width 122 height 119
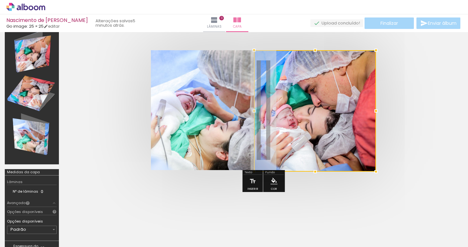
click at [315, 171] on div at bounding box center [315, 171] width 13 height 13
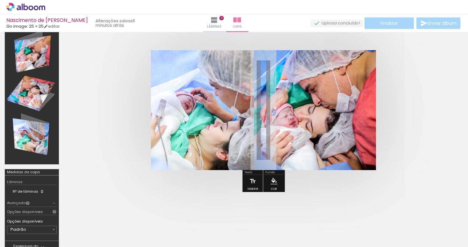
click at [302, 165] on quentale-photo at bounding box center [315, 110] width 122 height 120
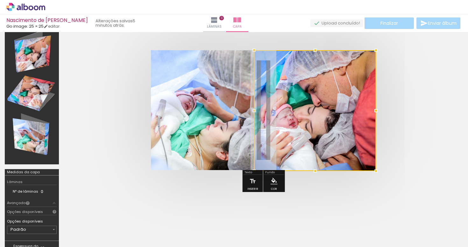
click at [377, 171] on div at bounding box center [375, 171] width 13 height 13
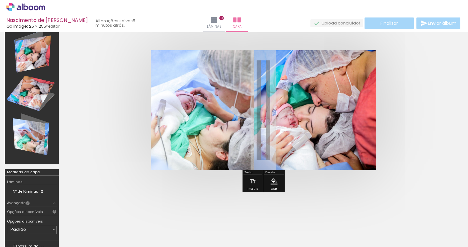
click at [383, 171] on div at bounding box center [263, 110] width 399 height 171
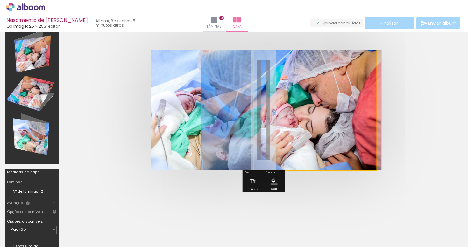
click at [376, 170] on quentale-photo at bounding box center [315, 110] width 122 height 120
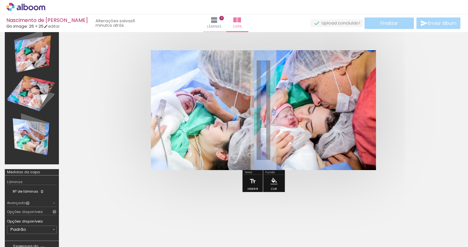
click at [345, 206] on quentale-cover-editor at bounding box center [263, 138] width 399 height 243
click at [253, 186] on iron-icon at bounding box center [252, 181] width 7 height 13
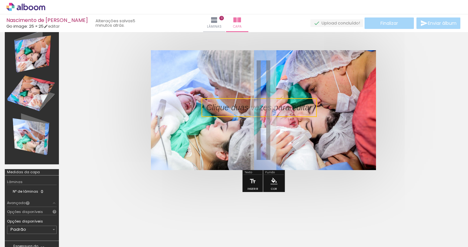
click at [256, 109] on quentale-selection at bounding box center [258, 107] width 115 height 19
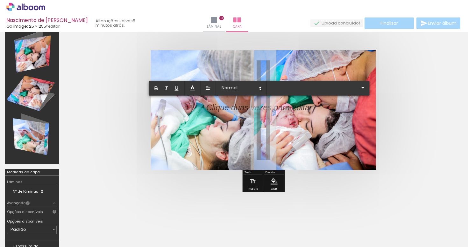
click at [256, 109] on p at bounding box center [259, 111] width 106 height 11
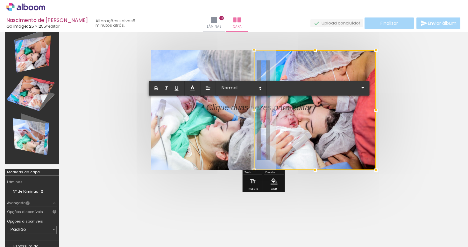
click at [256, 109] on div at bounding box center [254, 110] width 13 height 13
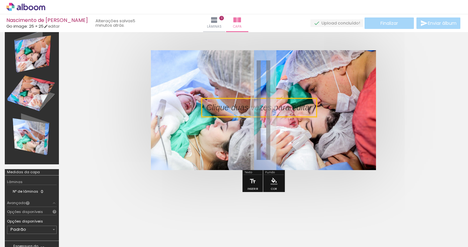
click at [256, 109] on quentale-selection at bounding box center [258, 107] width 115 height 19
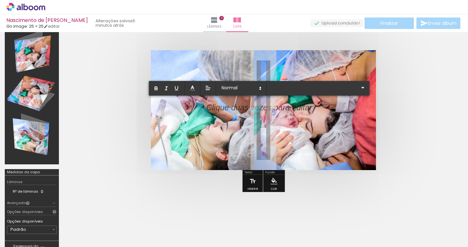
click at [256, 109] on p at bounding box center [259, 111] width 106 height 11
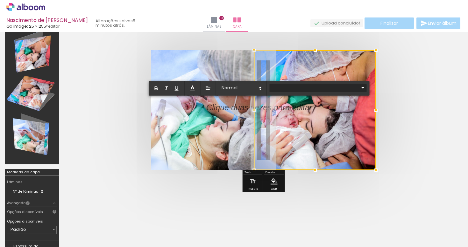
click at [287, 90] on quentale-cover-editor at bounding box center [263, 138] width 399 height 243
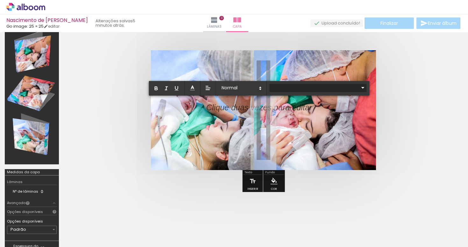
click at [286, 88] on quentale-cover-editor at bounding box center [263, 138] width 399 height 243
click at [285, 89] on input "text" at bounding box center [313, 87] width 89 height 7
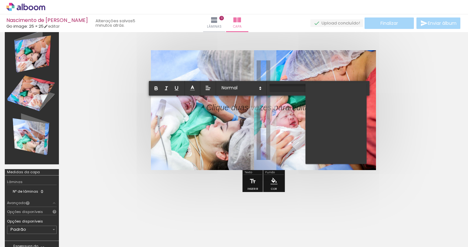
click at [288, 88] on input "text" at bounding box center [313, 87] width 89 height 7
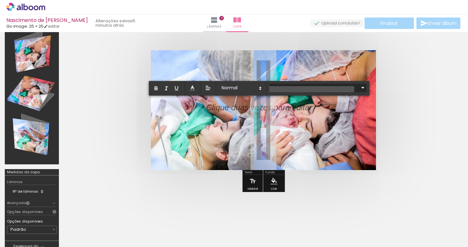
click at [303, 88] on input "text" at bounding box center [313, 87] width 89 height 7
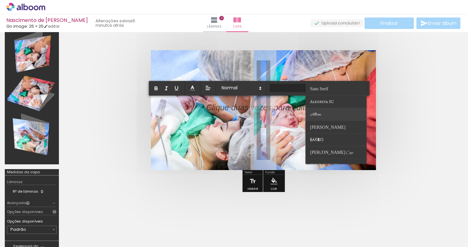
click at [312, 113] on span "Allura" at bounding box center [315, 114] width 11 height 5
type input "Allura"
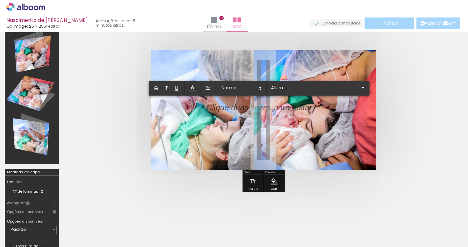
click at [286, 107] on p at bounding box center [259, 111] width 106 height 11
click at [286, 107] on div at bounding box center [315, 110] width 122 height 120
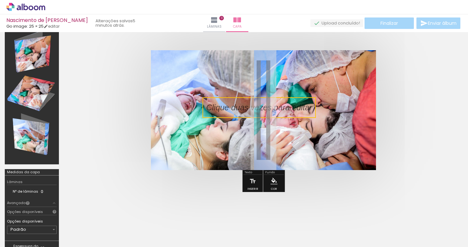
click at [229, 109] on quentale-selection at bounding box center [258, 107] width 113 height 21
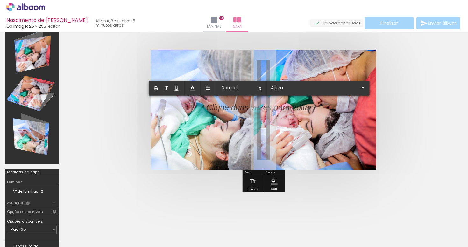
click at [229, 109] on p at bounding box center [259, 111] width 106 height 11
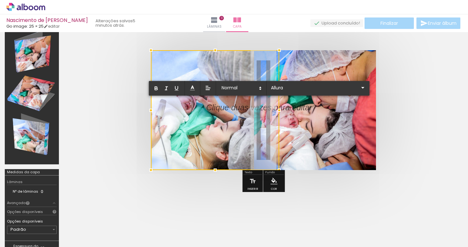
click at [229, 109] on div at bounding box center [215, 110] width 128 height 120
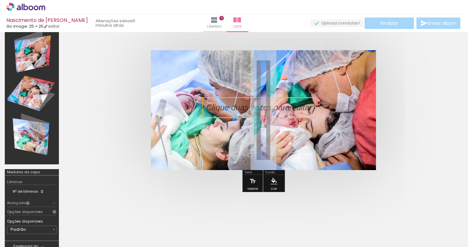
click at [229, 109] on quentale-selection at bounding box center [258, 107] width 113 height 21
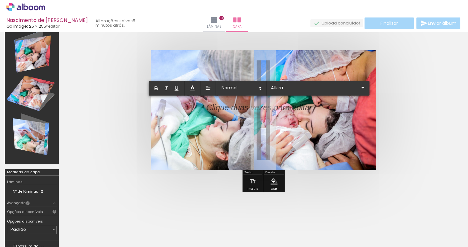
click at [229, 109] on p at bounding box center [259, 111] width 106 height 11
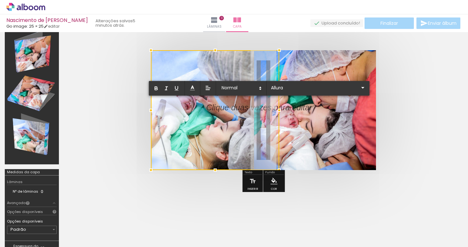
click at [298, 107] on p at bounding box center [259, 111] width 106 height 11
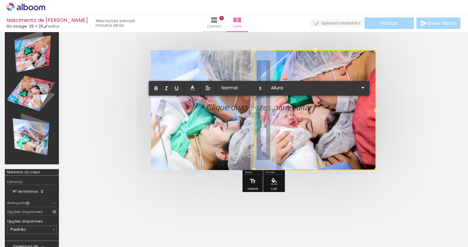
click at [301, 109] on div at bounding box center [315, 110] width 122 height 120
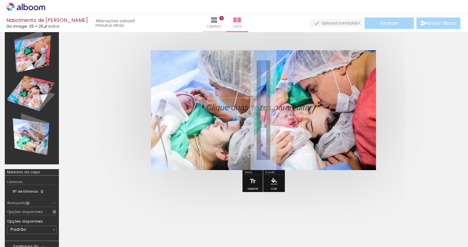
click at [249, 108] on p at bounding box center [263, 107] width 115 height 11
click at [251, 107] on p at bounding box center [263, 107] width 115 height 11
click at [237, 109] on quentale-selection at bounding box center [258, 107] width 115 height 19
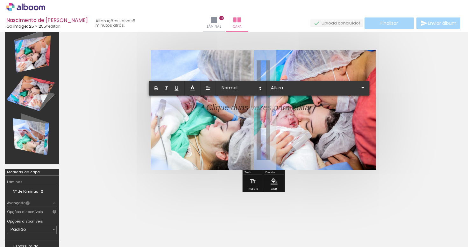
click at [245, 108] on p at bounding box center [259, 111] width 106 height 11
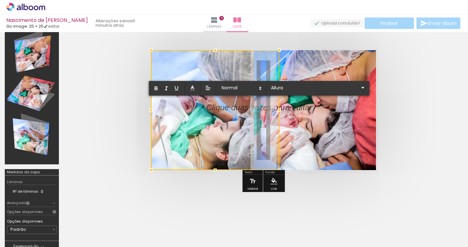
click at [411, 119] on quentale-cover at bounding box center [263, 110] width 348 height 120
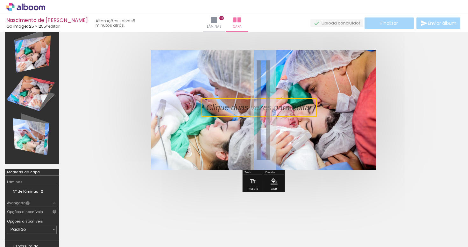
click at [300, 109] on quentale-selection at bounding box center [258, 107] width 115 height 19
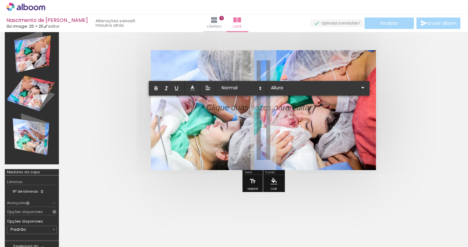
click at [304, 106] on div at bounding box center [259, 107] width 106 height 11
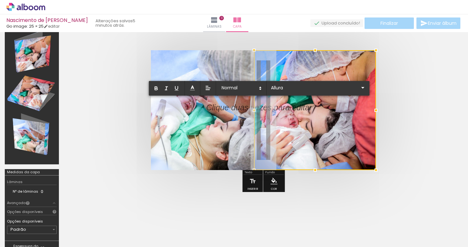
click at [304, 110] on div at bounding box center [315, 110] width 122 height 120
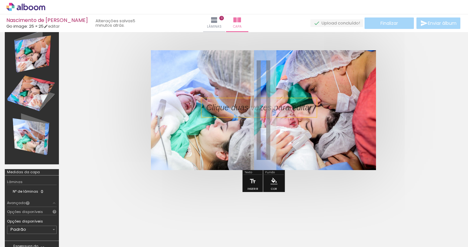
click at [245, 109] on p at bounding box center [263, 107] width 115 height 11
drag, startPoint x: 246, startPoint y: 105, endPoint x: 244, endPoint y: 108, distance: 4.0
click at [244, 108] on p at bounding box center [263, 107] width 115 height 11
click at [244, 108] on quentale-selection at bounding box center [258, 107] width 115 height 19
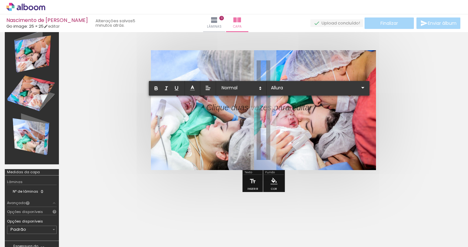
click at [244, 108] on p at bounding box center [259, 111] width 106 height 11
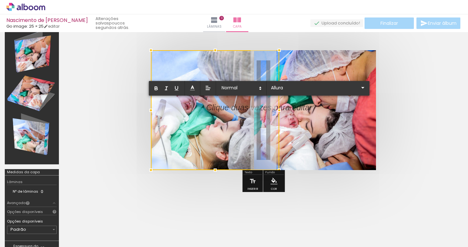
click at [289, 107] on p at bounding box center [259, 111] width 106 height 11
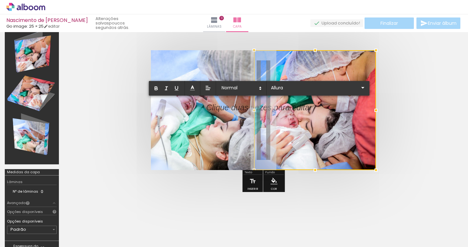
click at [289, 109] on div at bounding box center [315, 110] width 122 height 120
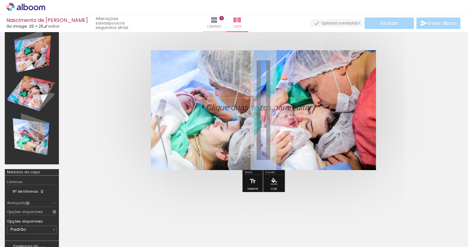
click at [258, 107] on p at bounding box center [263, 107] width 115 height 11
click at [258, 107] on quentale-selection at bounding box center [258, 107] width 115 height 19
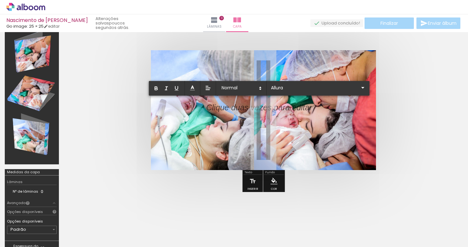
click at [247, 111] on p at bounding box center [259, 111] width 106 height 11
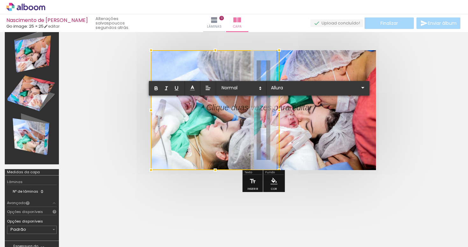
click at [290, 109] on p at bounding box center [259, 111] width 106 height 11
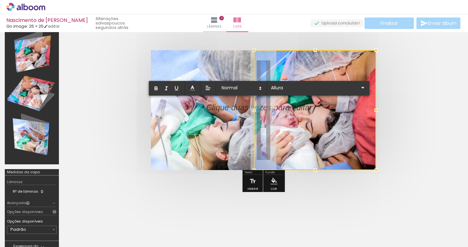
click at [433, 117] on quentale-cover at bounding box center [263, 110] width 348 height 120
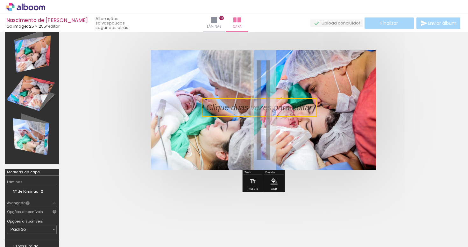
click at [433, 117] on quentale-cover at bounding box center [263, 110] width 348 height 120
drag, startPoint x: 311, startPoint y: 108, endPoint x: 296, endPoint y: 141, distance: 36.2
click at [296, 141] on album-spread at bounding box center [263, 110] width 225 height 120
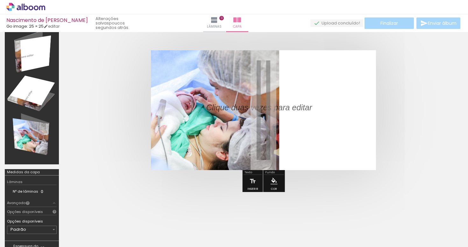
click at [331, 137] on div at bounding box center [315, 110] width 122 height 120
click at [307, 111] on p at bounding box center [263, 107] width 115 height 11
click at [305, 111] on p at bounding box center [263, 107] width 115 height 11
click at [306, 108] on p at bounding box center [263, 107] width 115 height 11
click at [306, 108] on quentale-selection at bounding box center [258, 107] width 115 height 19
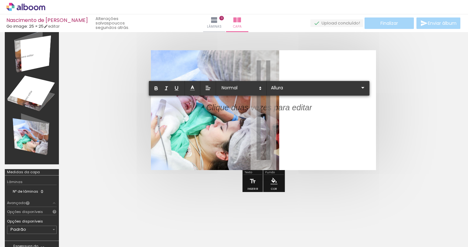
click at [306, 108] on p at bounding box center [259, 111] width 106 height 11
click at [297, 110] on div at bounding box center [315, 110] width 122 height 120
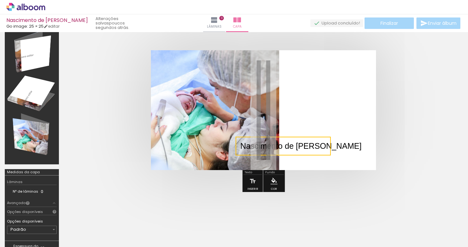
drag, startPoint x: 286, startPoint y: 107, endPoint x: 323, endPoint y: 145, distance: 53.3
click at [323, 145] on quentale-selection at bounding box center [282, 146] width 95 height 19
click at [321, 148] on p "Nascimento de [PERSON_NAME]" at bounding box center [303, 146] width 121 height 11
click at [320, 148] on p "Nascimento de [PERSON_NAME]" at bounding box center [303, 146] width 121 height 11
drag, startPoint x: 318, startPoint y: 149, endPoint x: 297, endPoint y: 163, distance: 25.0
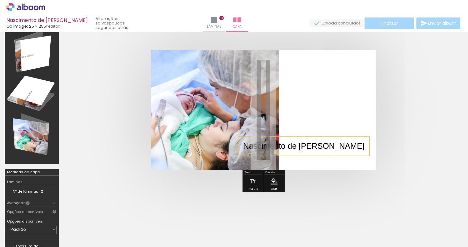
click at [297, 147] on p "Nascimento de [PERSON_NAME]" at bounding box center [303, 146] width 121 height 11
click at [0, 0] on quentale-selection at bounding box center [0, 0] width 0 height 0
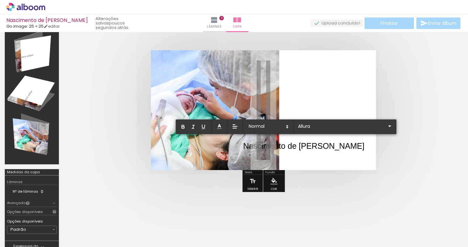
click at [297, 147] on p "Nascimento de [PERSON_NAME]" at bounding box center [303, 146] width 121 height 11
click at [297, 147] on p at bounding box center [296, 147] width 106 height 11
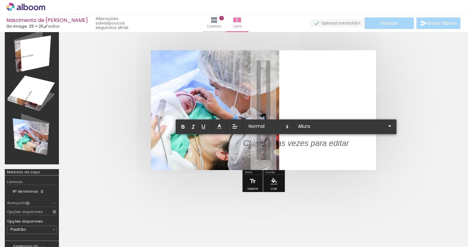
click at [297, 147] on p at bounding box center [296, 147] width 106 height 11
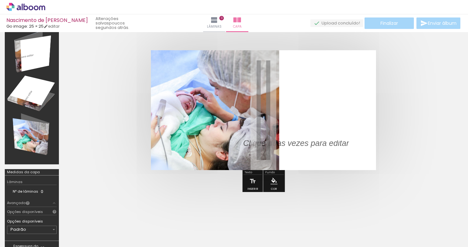
click at [421, 155] on quentale-cover at bounding box center [263, 110] width 348 height 120
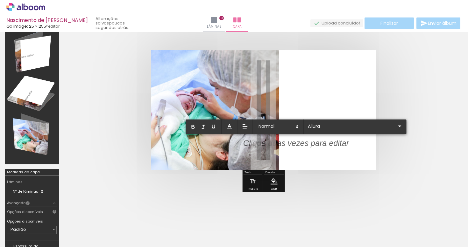
scroll to position [0, 1]
drag, startPoint x: 329, startPoint y: 150, endPoint x: 371, endPoint y: 97, distance: 67.3
click at [370, 97] on album-spread at bounding box center [263, 110] width 225 height 120
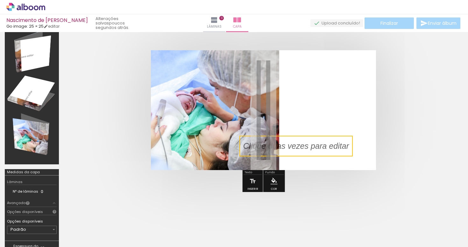
scroll to position [0, 0]
click at [298, 148] on quentale-selection at bounding box center [295, 146] width 113 height 21
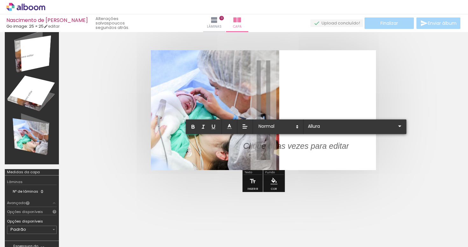
click at [300, 143] on div at bounding box center [296, 146] width 106 height 11
drag, startPoint x: 323, startPoint y: 148, endPoint x: 353, endPoint y: 106, distance: 51.2
click at [353, 106] on album-spread at bounding box center [263, 110] width 225 height 120
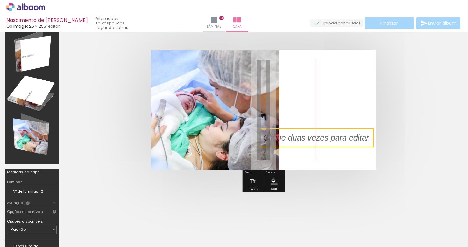
drag, startPoint x: 345, startPoint y: 147, endPoint x: 359, endPoint y: 136, distance: 18.3
click at [359, 137] on quentale-selection at bounding box center [315, 138] width 115 height 19
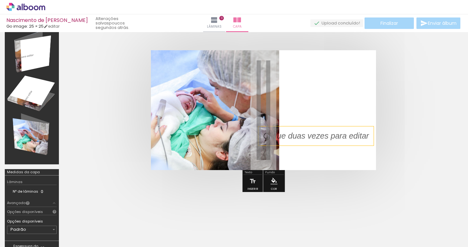
click at [359, 136] on p at bounding box center [320, 135] width 115 height 11
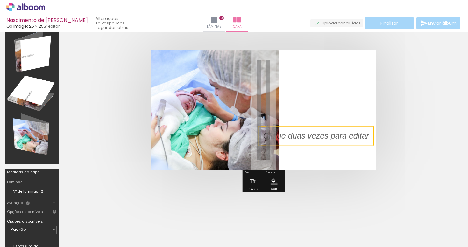
click at [292, 139] on quentale-selection at bounding box center [315, 136] width 115 height 19
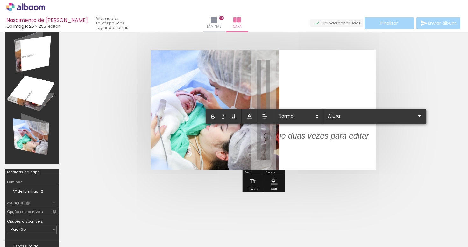
drag, startPoint x: 294, startPoint y: 133, endPoint x: 330, endPoint y: 148, distance: 38.8
click at [331, 148] on album-spread at bounding box center [263, 110] width 225 height 120
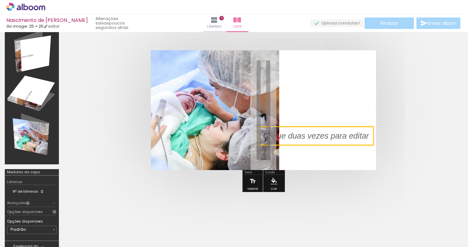
click at [252, 180] on iron-icon at bounding box center [252, 181] width 7 height 13
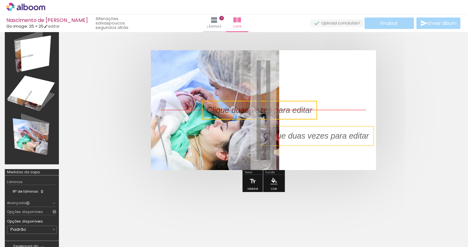
click at [284, 111] on quentale-selection at bounding box center [259, 110] width 115 height 19
click at [284, 111] on p at bounding box center [264, 110] width 115 height 11
click at [285, 105] on p at bounding box center [264, 110] width 115 height 11
click at [285, 105] on quentale-selection at bounding box center [259, 110] width 115 height 19
click at [285, 105] on div at bounding box center [259, 110] width 115 height 19
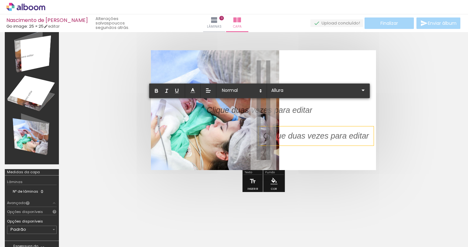
scroll to position [3, 0]
drag, startPoint x: 276, startPoint y: 115, endPoint x: 284, endPoint y: 114, distance: 8.9
click at [305, 136] on div at bounding box center [263, 110] width 225 height 120
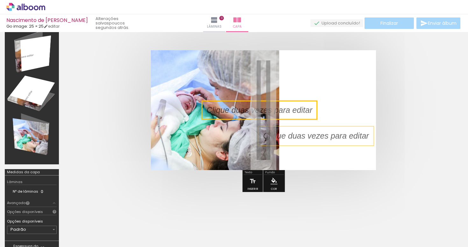
scroll to position [0, 0]
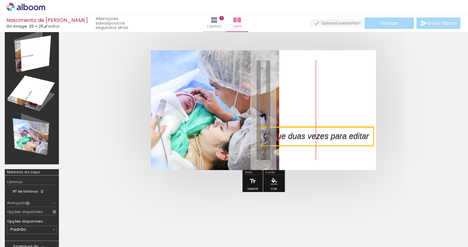
drag, startPoint x: 283, startPoint y: 110, endPoint x: 337, endPoint y: 136, distance: 60.2
click at [338, 136] on quentale-selection at bounding box center [315, 136] width 115 height 19
click at [337, 136] on quentale-selection at bounding box center [315, 136] width 115 height 19
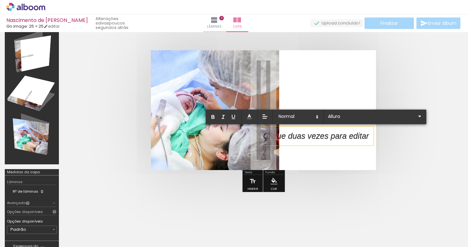
click at [332, 144] on div at bounding box center [315, 136] width 115 height 19
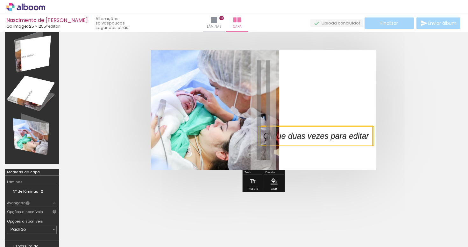
click at [332, 144] on quentale-selection at bounding box center [315, 136] width 113 height 21
click at [332, 144] on div at bounding box center [315, 136] width 115 height 19
click at [332, 144] on quentale-selection at bounding box center [315, 136] width 113 height 21
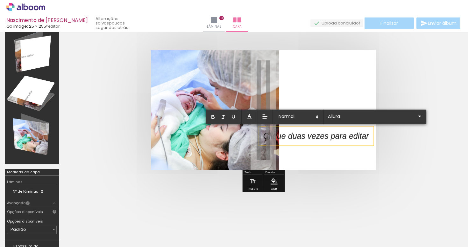
click at [332, 144] on div at bounding box center [315, 136] width 115 height 19
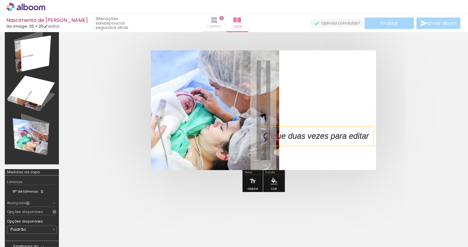
click at [225, 22] on paper-button "Lâminas 0" at bounding box center [214, 23] width 22 height 18
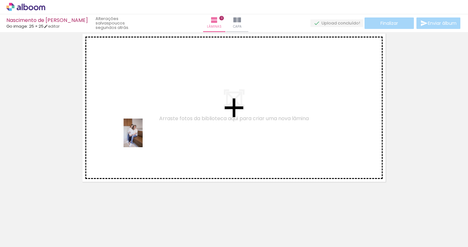
drag, startPoint x: 65, startPoint y: 221, endPoint x: 142, endPoint y: 133, distance: 117.0
click at [142, 133] on quentale-workspace at bounding box center [234, 123] width 468 height 247
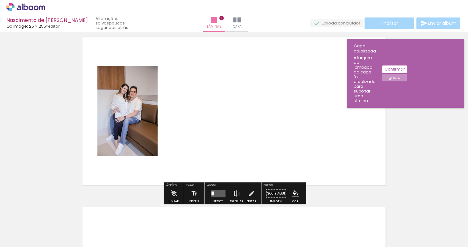
scroll to position [8, 0]
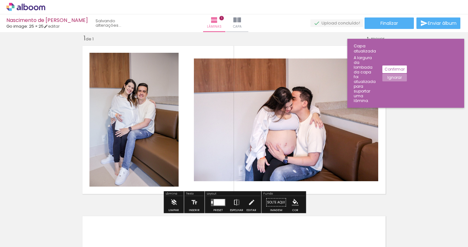
drag, startPoint x: 105, startPoint y: 228, endPoint x: 209, endPoint y: 138, distance: 138.5
click at [209, 138] on quentale-workspace at bounding box center [234, 123] width 468 height 247
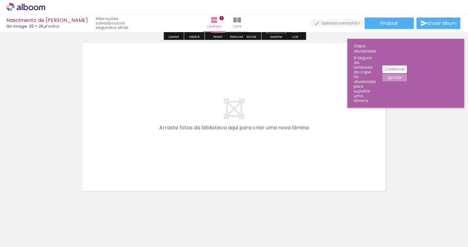
scroll to position [187, 0]
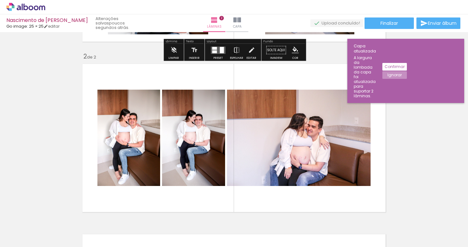
scroll to position [165, 0]
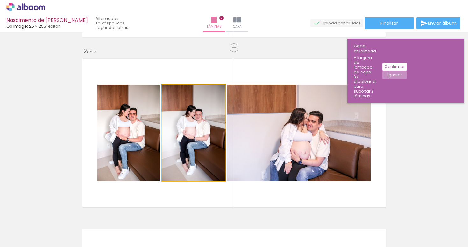
click at [182, 146] on quentale-photo at bounding box center [193, 133] width 63 height 96
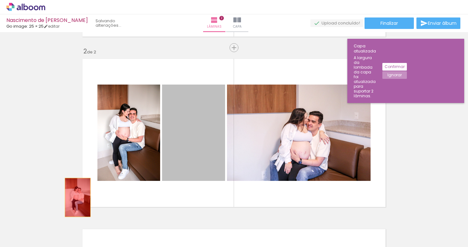
drag, startPoint x: 182, startPoint y: 146, endPoint x: 77, endPoint y: 198, distance: 117.0
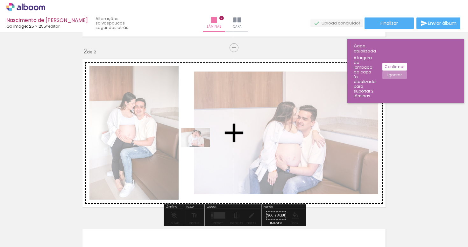
drag, startPoint x: 388, startPoint y: 232, endPoint x: 200, endPoint y: 147, distance: 205.9
click at [200, 147] on quentale-workspace at bounding box center [234, 123] width 468 height 247
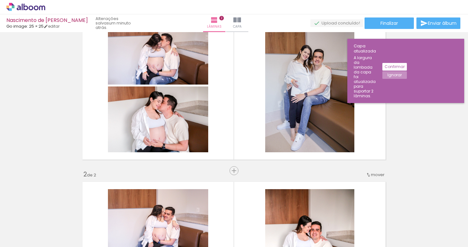
scroll to position [0, 0]
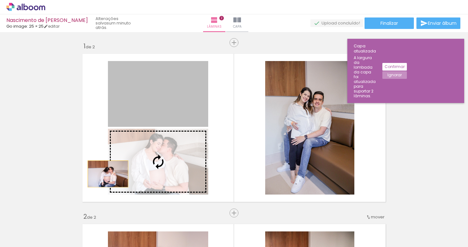
drag, startPoint x: 173, startPoint y: 94, endPoint x: 98, endPoint y: 193, distance: 124.7
click at [98, 193] on quentale-layouter at bounding box center [233, 128] width 309 height 155
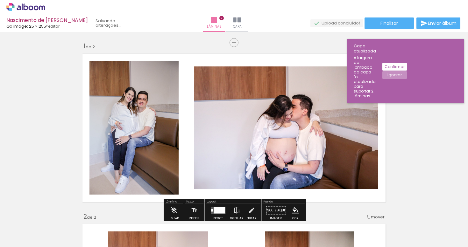
drag, startPoint x: 165, startPoint y: 152, endPoint x: 40, endPoint y: 185, distance: 128.8
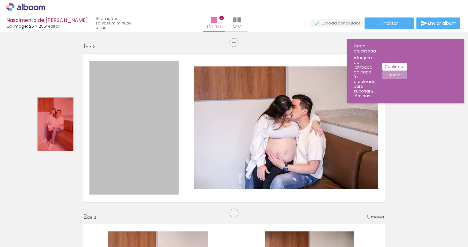
drag, startPoint x: 131, startPoint y: 117, endPoint x: 54, endPoint y: 124, distance: 77.0
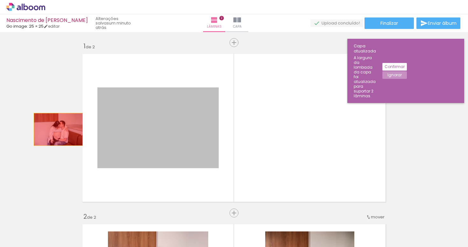
drag, startPoint x: 191, startPoint y: 130, endPoint x: 58, endPoint y: 129, distance: 132.7
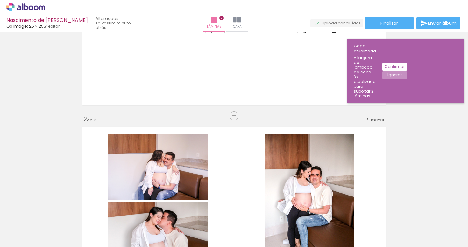
scroll to position [109, 0]
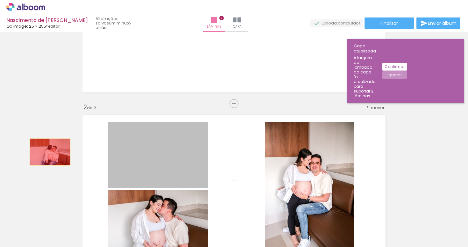
drag, startPoint x: 153, startPoint y: 158, endPoint x: 49, endPoint y: 152, distance: 104.6
click at [49, 152] on div "Inserir lâmina 1 de 2 Inserir lâmina 2 de 2" at bounding box center [234, 181] width 468 height 512
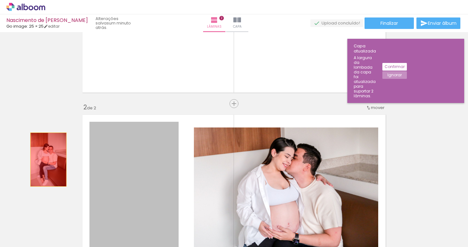
drag, startPoint x: 156, startPoint y: 188, endPoint x: 48, endPoint y: 160, distance: 110.8
click at [48, 160] on div "Inserir lâmina 1 de 2 Inserir lâmina 2 de 2" at bounding box center [234, 181] width 468 height 512
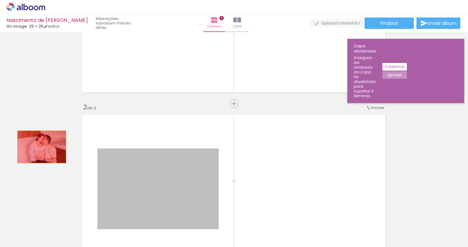
drag, startPoint x: 186, startPoint y: 175, endPoint x: 42, endPoint y: 147, distance: 147.5
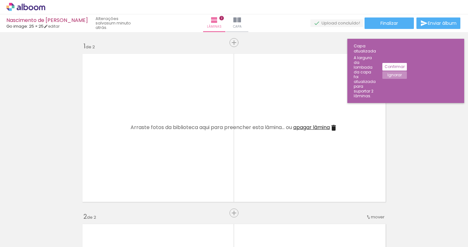
scroll to position [0, 0]
click at [116, 169] on quentale-layouter at bounding box center [233, 128] width 309 height 155
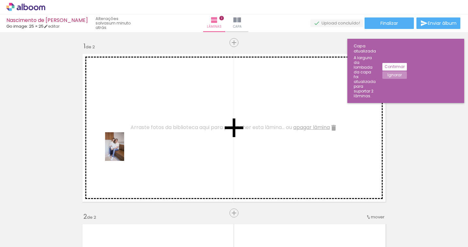
drag, startPoint x: 67, startPoint y: 231, endPoint x: 124, endPoint y: 151, distance: 98.2
click at [124, 151] on quentale-workspace at bounding box center [234, 123] width 468 height 247
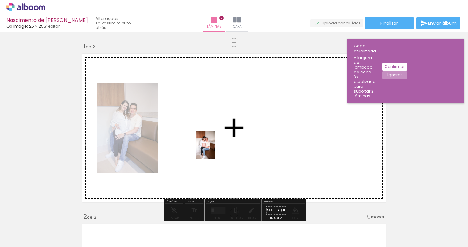
click at [214, 151] on quentale-workspace at bounding box center [234, 123] width 468 height 247
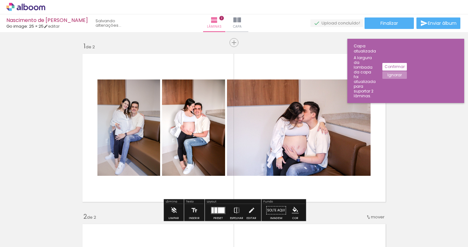
drag, startPoint x: 97, startPoint y: 233, endPoint x: 323, endPoint y: 99, distance: 262.1
click at [323, 99] on quentale-workspace at bounding box center [234, 123] width 468 height 247
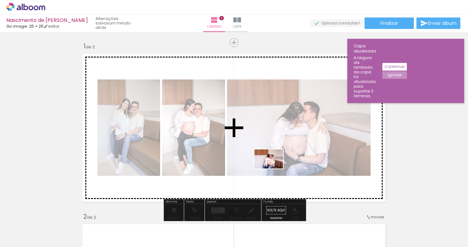
drag, startPoint x: 139, startPoint y: 225, endPoint x: 273, endPoint y: 168, distance: 146.3
click at [273, 168] on quentale-workspace at bounding box center [234, 123] width 468 height 247
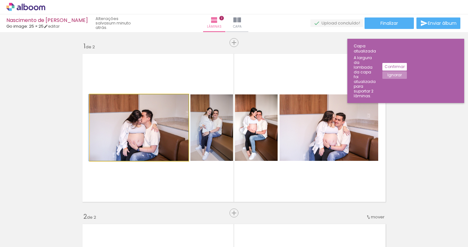
drag, startPoint x: 161, startPoint y: 140, endPoint x: 152, endPoint y: 143, distance: 9.7
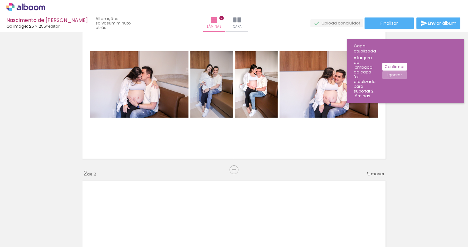
scroll to position [39, 0]
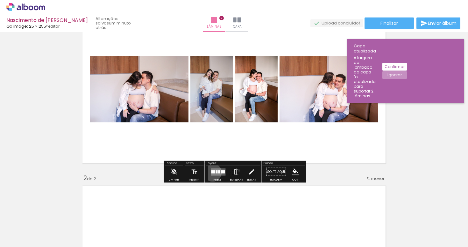
click at [211, 172] on div at bounding box center [213, 171] width 4 height 3
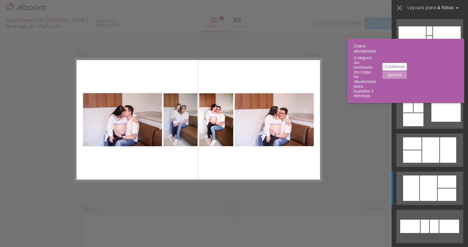
scroll to position [194, 0]
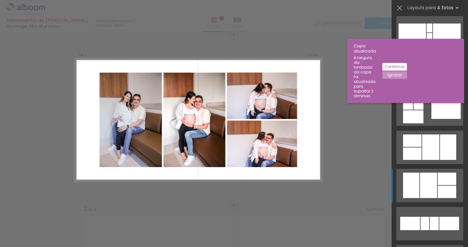
click at [430, 179] on div at bounding box center [428, 185] width 17 height 25
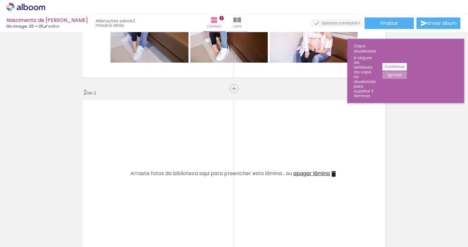
scroll to position [129, 0]
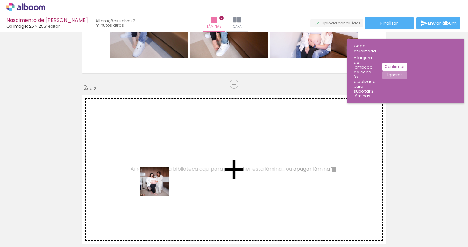
drag, startPoint x: 172, startPoint y: 224, endPoint x: 153, endPoint y: 177, distance: 51.0
click at [153, 177] on quentale-workspace at bounding box center [234, 123] width 468 height 247
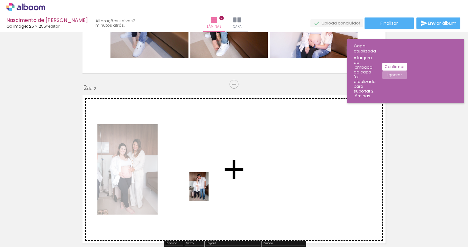
drag, startPoint x: 210, startPoint y: 239, endPoint x: 207, endPoint y: 179, distance: 59.6
click at [207, 179] on quentale-workspace at bounding box center [234, 123] width 468 height 247
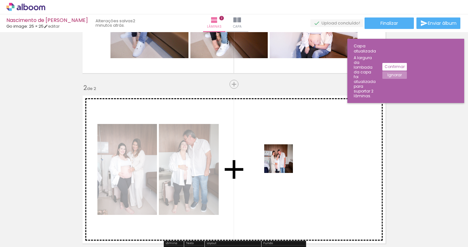
drag, startPoint x: 246, startPoint y: 230, endPoint x: 287, endPoint y: 163, distance: 78.4
click at [287, 163] on quentale-workspace at bounding box center [234, 123] width 468 height 247
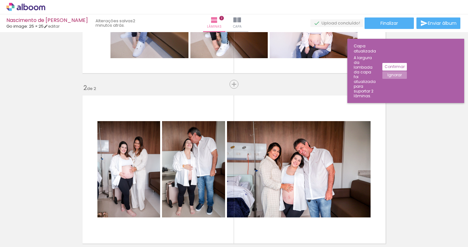
scroll to position [0, 0]
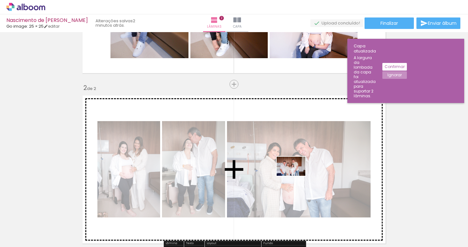
drag, startPoint x: 281, startPoint y: 226, endPoint x: 296, endPoint y: 176, distance: 52.5
click at [296, 176] on quentale-workspace at bounding box center [234, 123] width 468 height 247
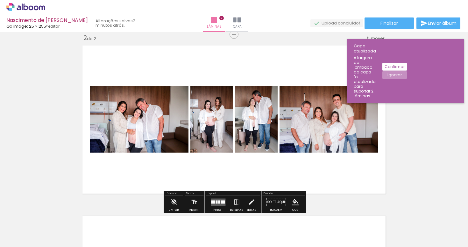
scroll to position [184, 0]
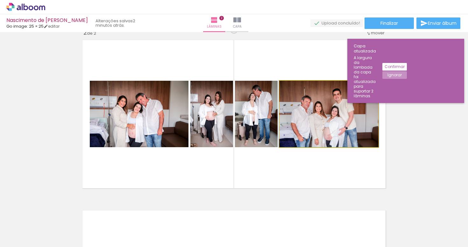
click at [341, 120] on quentale-photo at bounding box center [328, 114] width 99 height 67
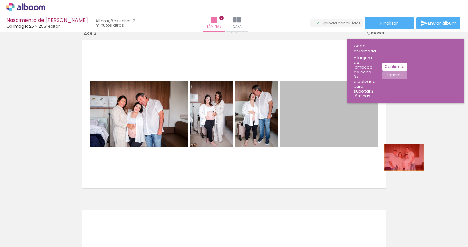
drag, startPoint x: 318, startPoint y: 118, endPoint x: 405, endPoint y: 161, distance: 97.8
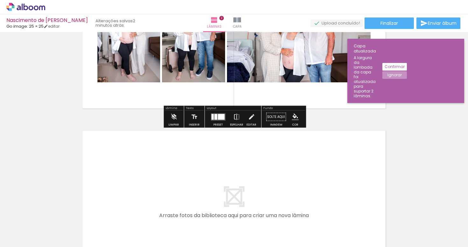
scroll to position [271, 0]
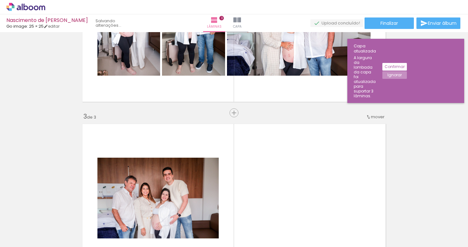
drag, startPoint x: 284, startPoint y: 229, endPoint x: 202, endPoint y: 186, distance: 92.8
click at [202, 186] on quentale-workspace at bounding box center [234, 123] width 468 height 247
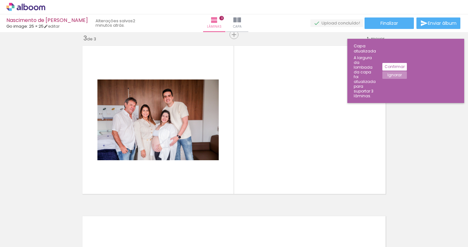
scroll to position [0, 197]
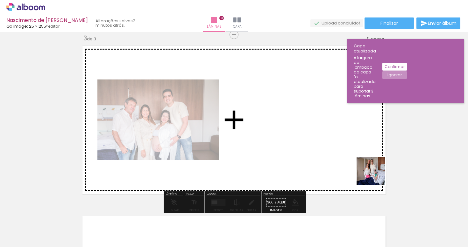
drag, startPoint x: 405, startPoint y: 231, endPoint x: 355, endPoint y: 161, distance: 85.8
click at [355, 161] on quentale-workspace at bounding box center [234, 123] width 468 height 247
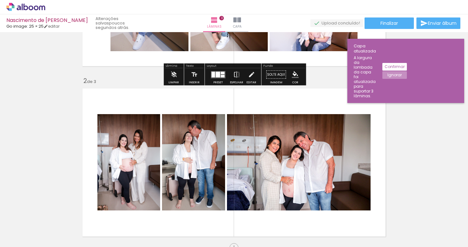
scroll to position [136, 0]
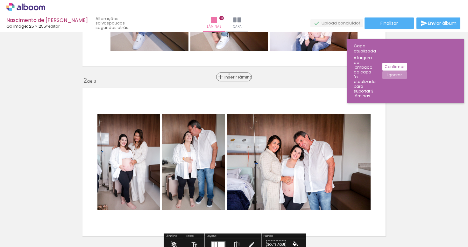
click at [235, 75] on span "Inserir lâmina" at bounding box center [236, 77] width 25 height 4
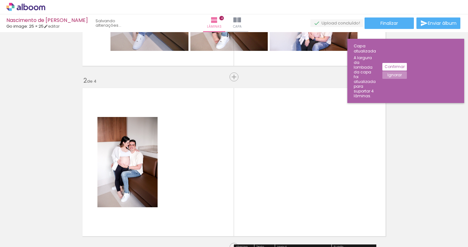
drag, startPoint x: 155, startPoint y: 228, endPoint x: 155, endPoint y: 176, distance: 51.9
click at [155, 176] on quentale-workspace at bounding box center [234, 123] width 468 height 247
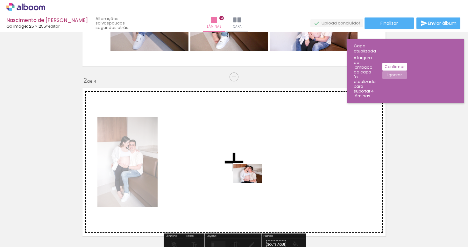
drag, startPoint x: 195, startPoint y: 233, endPoint x: 258, endPoint y: 181, distance: 82.0
click at [258, 181] on quentale-workspace at bounding box center [234, 123] width 468 height 247
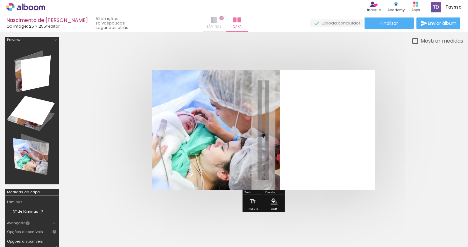
click at [225, 19] on paper-button "Lâminas 7" at bounding box center [214, 23] width 22 height 18
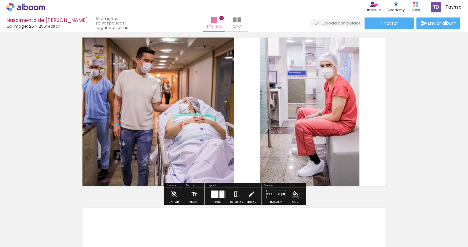
scroll to position [1026, 0]
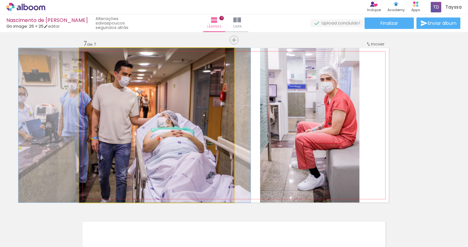
drag, startPoint x: 172, startPoint y: 124, endPoint x: 152, endPoint y: 126, distance: 20.5
click at [151, 126] on div at bounding box center [134, 125] width 232 height 155
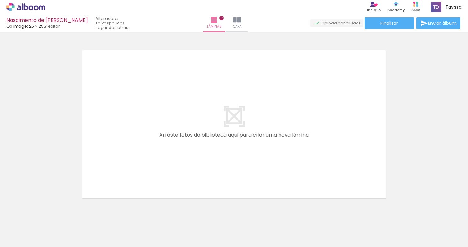
scroll to position [0, 413]
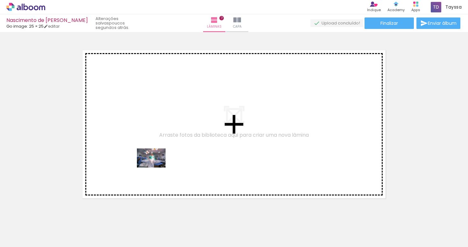
drag, startPoint x: 302, startPoint y: 228, endPoint x: 155, endPoint y: 166, distance: 159.7
click at [155, 166] on quentale-workspace at bounding box center [234, 123] width 468 height 247
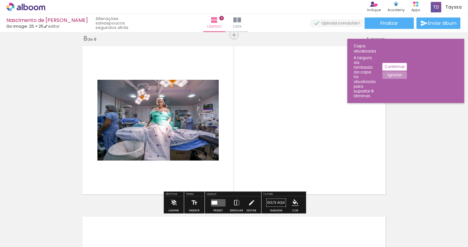
scroll to position [1202, 0]
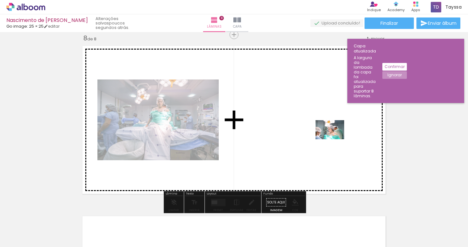
drag, startPoint x: 332, startPoint y: 230, endPoint x: 334, endPoint y: 139, distance: 91.0
click at [334, 139] on quentale-workspace at bounding box center [234, 123] width 468 height 247
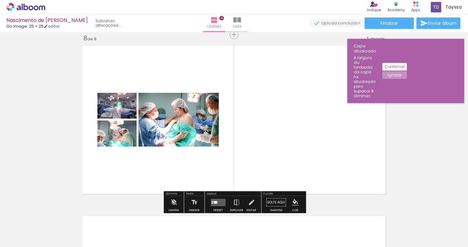
drag, startPoint x: 366, startPoint y: 229, endPoint x: 343, endPoint y: 175, distance: 58.0
click at [343, 175] on quentale-workspace at bounding box center [234, 123] width 468 height 247
click at [214, 202] on div at bounding box center [216, 202] width 4 height 3
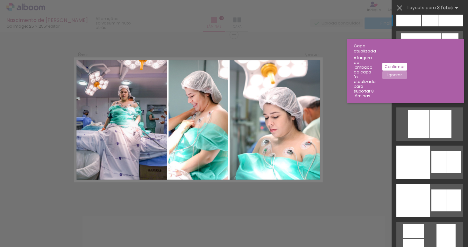
scroll to position [2053, 0]
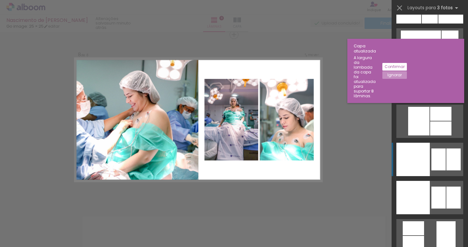
click at [420, 167] on div at bounding box center [412, 159] width 33 height 33
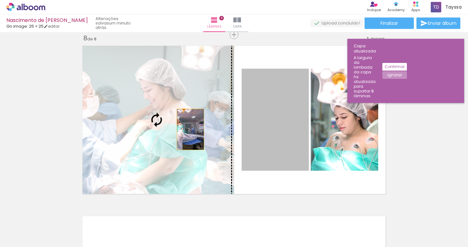
drag, startPoint x: 277, startPoint y: 132, endPoint x: 186, endPoint y: 129, distance: 90.7
click at [0, 0] on slot at bounding box center [0, 0] width 0 height 0
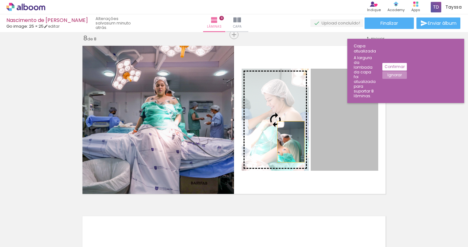
drag, startPoint x: 353, startPoint y: 143, endPoint x: 291, endPoint y: 142, distance: 62.1
click at [0, 0] on slot at bounding box center [0, 0] width 0 height 0
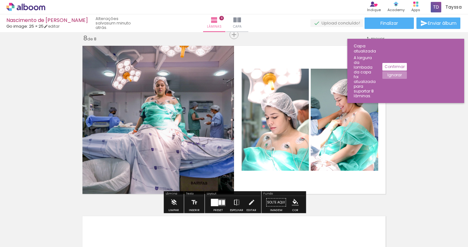
click at [292, 135] on quentale-photo at bounding box center [275, 120] width 67 height 102
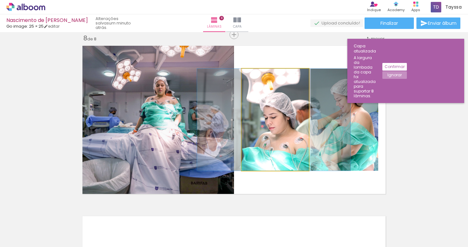
drag, startPoint x: 292, startPoint y: 135, endPoint x: 290, endPoint y: 120, distance: 15.1
click at [290, 120] on div at bounding box center [273, 120] width 153 height 102
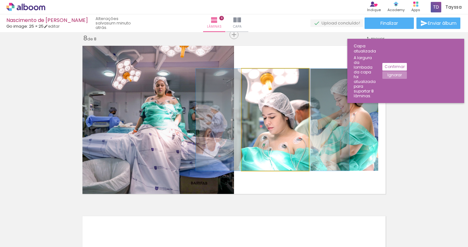
drag, startPoint x: 272, startPoint y: 103, endPoint x: 271, endPoint y: 92, distance: 11.8
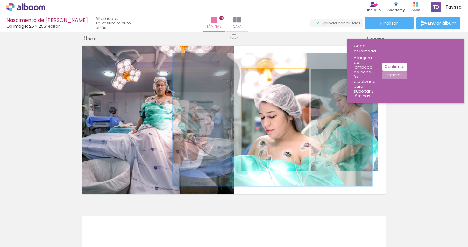
drag, startPoint x: 262, startPoint y: 75, endPoint x: 266, endPoint y: 77, distance: 4.1
type paper-slider "130"
click at [266, 77] on div at bounding box center [268, 75] width 25 height 10
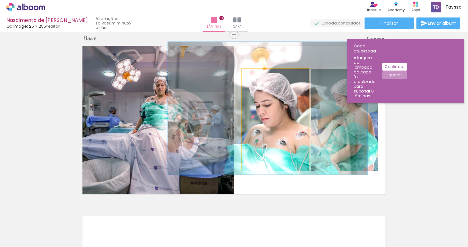
drag, startPoint x: 263, startPoint y: 125, endPoint x: 258, endPoint y: 114, distance: 12.7
click at [258, 114] on div at bounding box center [268, 108] width 200 height 133
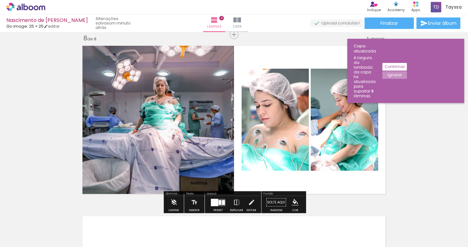
click at [173, 143] on quentale-photo at bounding box center [156, 120] width 155 height 155
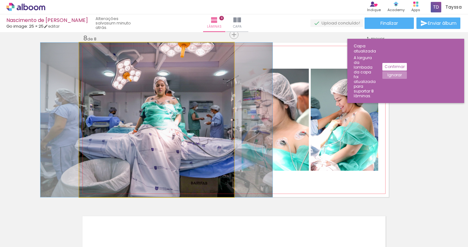
click at [173, 139] on quentale-photo at bounding box center [156, 120] width 155 height 155
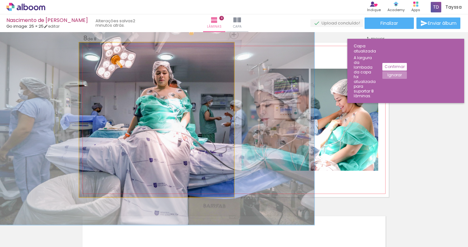
drag, startPoint x: 98, startPoint y: 50, endPoint x: 106, endPoint y: 49, distance: 8.3
type paper-slider "136"
click at [106, 49] on div at bounding box center [102, 49] width 10 height 10
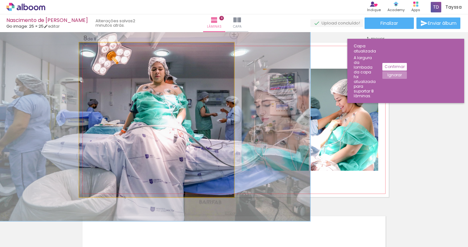
drag, startPoint x: 160, startPoint y: 125, endPoint x: 156, endPoint y: 121, distance: 5.6
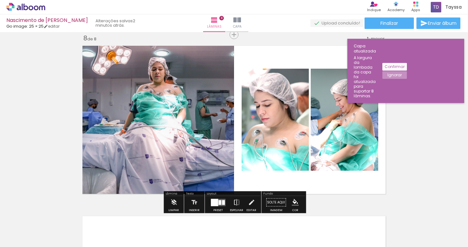
click at [382, 157] on quentale-layouter at bounding box center [233, 120] width 309 height 155
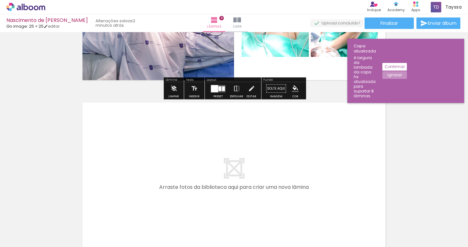
scroll to position [1320, 0]
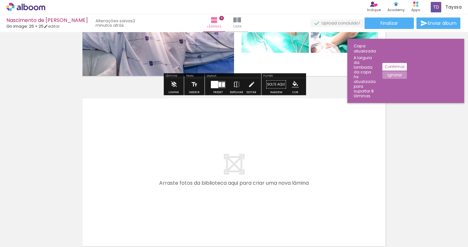
click at [368, 154] on quentale-layouter at bounding box center [233, 172] width 309 height 155
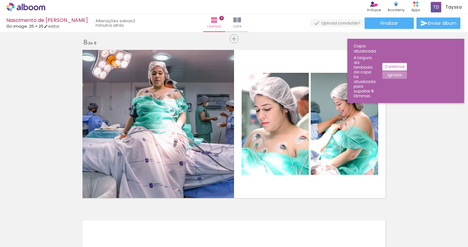
scroll to position [1195, 0]
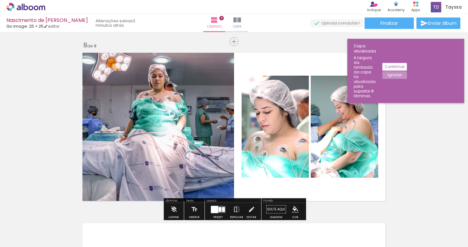
click at [360, 137] on quentale-photo at bounding box center [344, 127] width 67 height 102
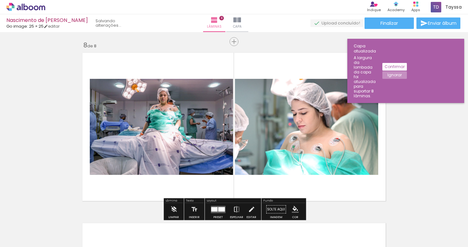
drag, startPoint x: 360, startPoint y: 137, endPoint x: 423, endPoint y: 172, distance: 71.8
click at [216, 206] on quentale-layouter at bounding box center [218, 209] width 15 height 7
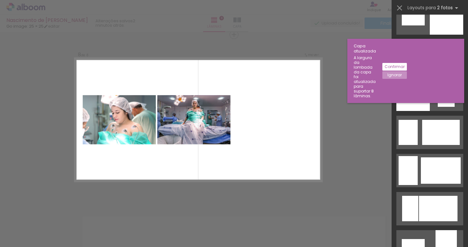
scroll to position [896, 0]
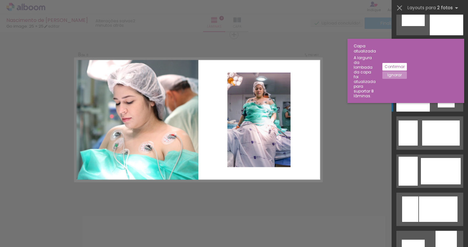
click at [426, 85] on div at bounding box center [412, 94] width 33 height 33
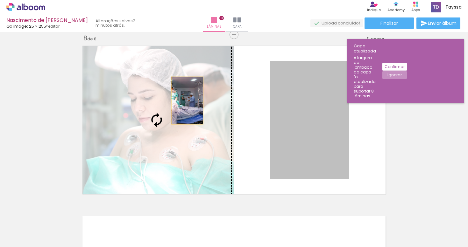
drag, startPoint x: 316, startPoint y: 96, endPoint x: 183, endPoint y: 101, distance: 132.8
click at [0, 0] on slot at bounding box center [0, 0] width 0 height 0
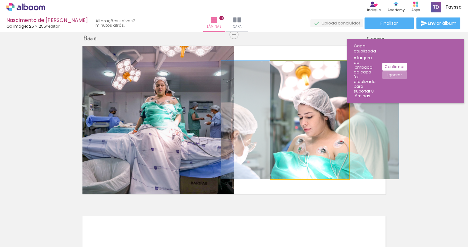
click at [327, 132] on quentale-photo at bounding box center [309, 120] width 79 height 118
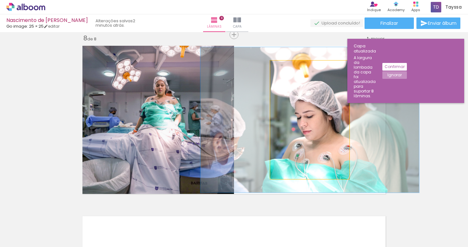
drag, startPoint x: 287, startPoint y: 68, endPoint x: 292, endPoint y: 68, distance: 5.4
type paper-slider "125"
click at [292, 68] on div at bounding box center [290, 67] width 10 height 10
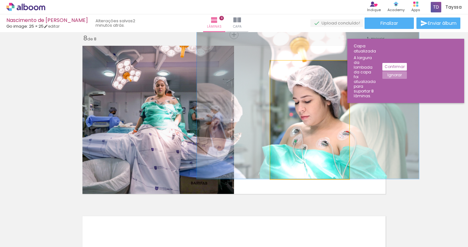
drag, startPoint x: 313, startPoint y: 139, endPoint x: 311, endPoint y: 112, distance: 27.1
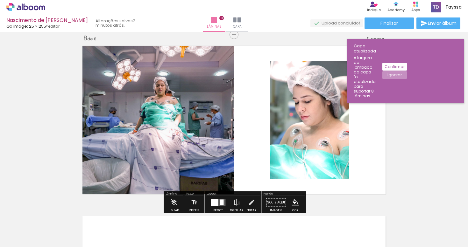
click at [341, 172] on quentale-photo at bounding box center [309, 120] width 79 height 118
click at [180, 162] on quentale-photo at bounding box center [156, 120] width 155 height 155
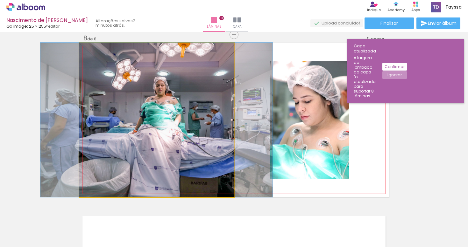
click at [98, 46] on div at bounding box center [94, 49] width 10 height 10
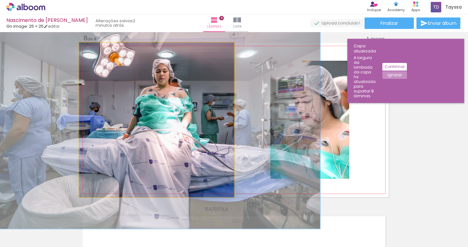
type paper-slider "139"
drag, startPoint x: 98, startPoint y: 46, endPoint x: 106, endPoint y: 46, distance: 8.3
click at [106, 46] on div at bounding box center [103, 49] width 10 height 10
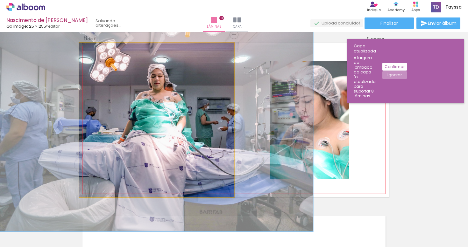
drag, startPoint x: 180, startPoint y: 140, endPoint x: 175, endPoint y: 144, distance: 6.3
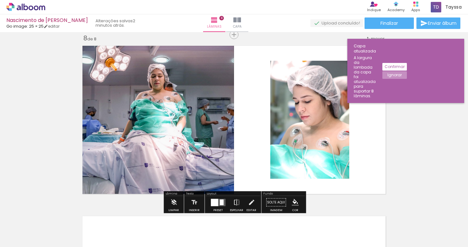
click at [375, 154] on quentale-layouter at bounding box center [233, 120] width 309 height 155
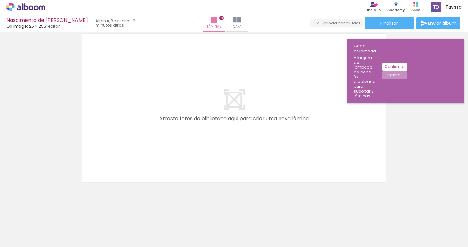
scroll to position [1384, 0]
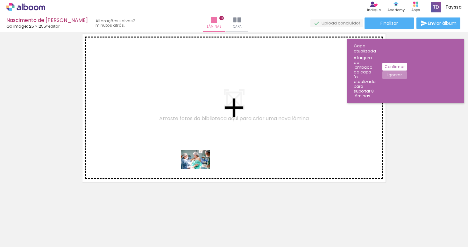
drag, startPoint x: 364, startPoint y: 230, endPoint x: 196, endPoint y: 167, distance: 179.4
click at [196, 167] on quentale-workspace at bounding box center [234, 123] width 468 height 247
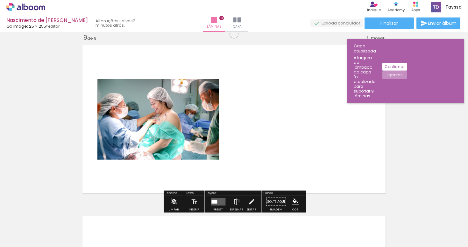
scroll to position [1372, 0]
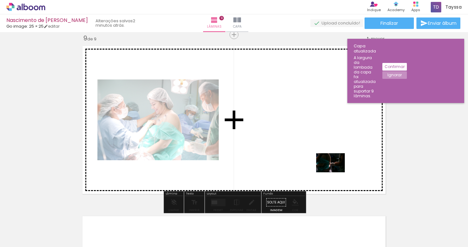
drag, startPoint x: 396, startPoint y: 227, endPoint x: 334, endPoint y: 172, distance: 82.7
click at [335, 172] on quentale-workspace at bounding box center [234, 123] width 468 height 247
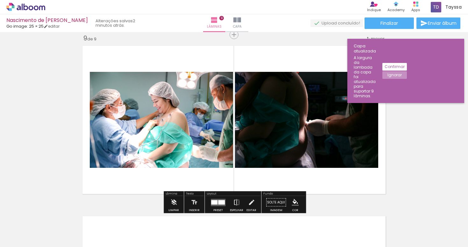
click at [317, 116] on quentale-photo at bounding box center [306, 120] width 143 height 96
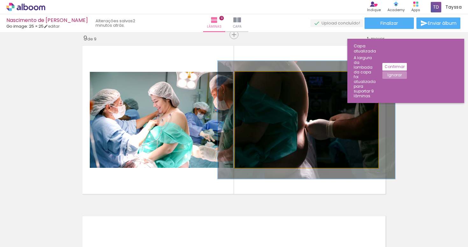
drag, startPoint x: 250, startPoint y: 81, endPoint x: 255, endPoint y: 80, distance: 5.2
click at [255, 80] on div at bounding box center [255, 79] width 10 height 10
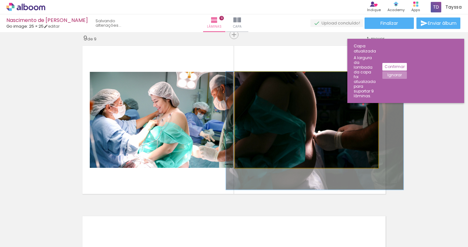
drag, startPoint x: 285, startPoint y: 111, endPoint x: 293, endPoint y: 143, distance: 32.9
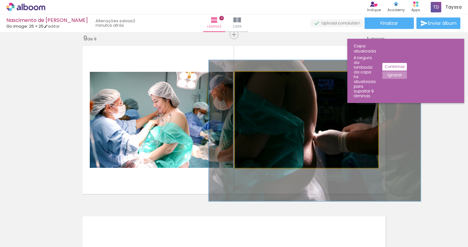
drag, startPoint x: 257, startPoint y: 81, endPoint x: 264, endPoint y: 79, distance: 7.5
type paper-slider "152"
click at [264, 79] on div at bounding box center [261, 79] width 10 height 10
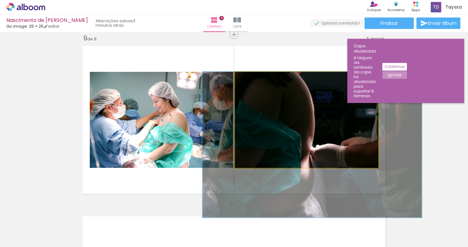
drag, startPoint x: 277, startPoint y: 104, endPoint x: 274, endPoint y: 134, distance: 30.0
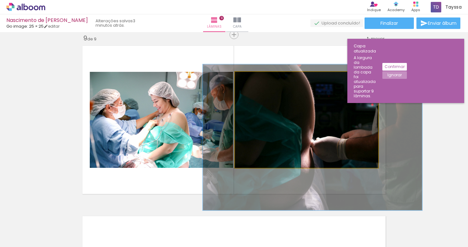
drag, startPoint x: 330, startPoint y: 141, endPoint x: 330, endPoint y: 134, distance: 7.0
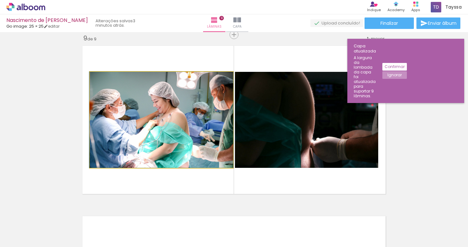
click at [160, 134] on quentale-photo at bounding box center [161, 120] width 143 height 96
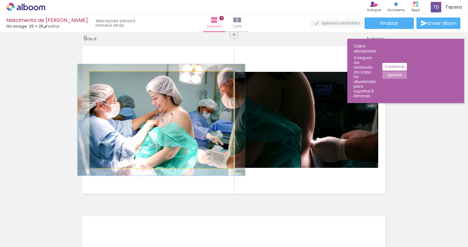
drag, startPoint x: 107, startPoint y: 79, endPoint x: 111, endPoint y: 79, distance: 3.8
type paper-slider "116"
click at [111, 79] on div at bounding box center [108, 79] width 10 height 10
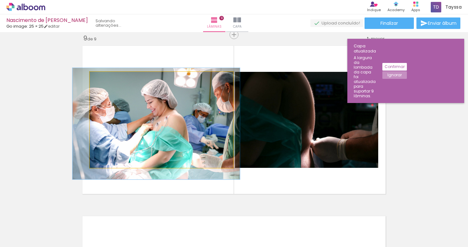
drag, startPoint x: 162, startPoint y: 128, endPoint x: 157, endPoint y: 131, distance: 6.4
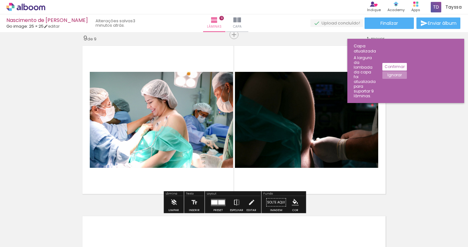
click at [216, 202] on div at bounding box center [214, 202] width 6 height 4
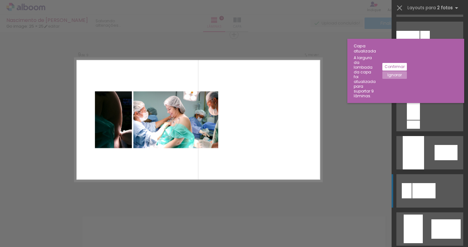
scroll to position [1250, 0]
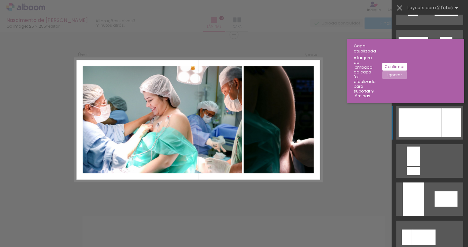
click at [425, 111] on div at bounding box center [419, 123] width 43 height 29
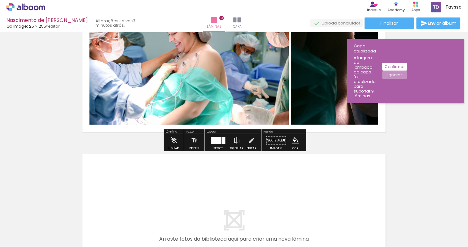
scroll to position [0, 485]
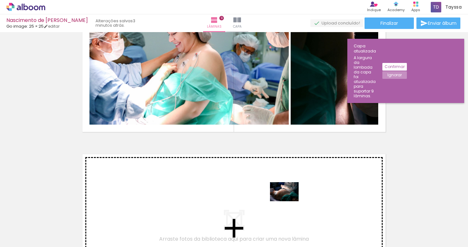
drag, startPoint x: 376, startPoint y: 227, endPoint x: 289, endPoint y: 201, distance: 90.9
click at [289, 201] on quentale-workspace at bounding box center [234, 123] width 468 height 247
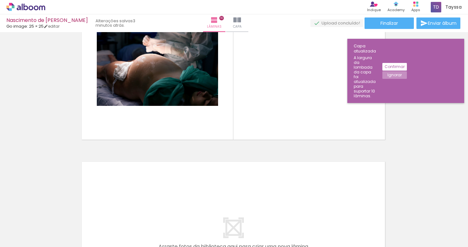
scroll to position [0, 585]
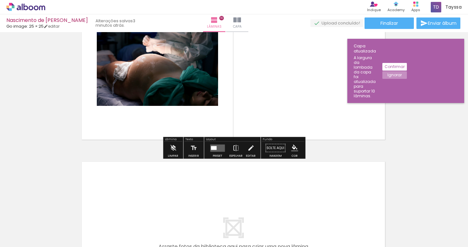
click at [219, 151] on quentale-layouter at bounding box center [217, 147] width 15 height 7
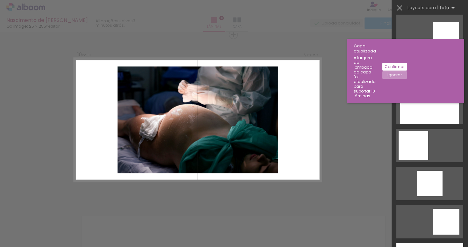
scroll to position [349, 0]
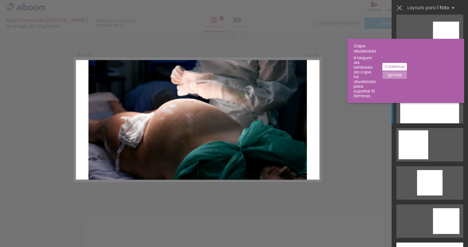
click at [432, 112] on div at bounding box center [429, 106] width 59 height 33
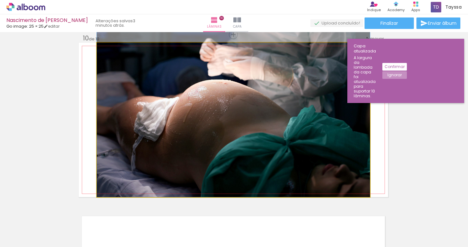
drag, startPoint x: 277, startPoint y: 127, endPoint x: 276, endPoint y: 101, distance: 26.1
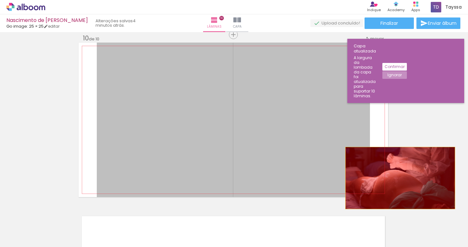
drag, startPoint x: 260, startPoint y: 160, endPoint x: 400, endPoint y: 176, distance: 140.9
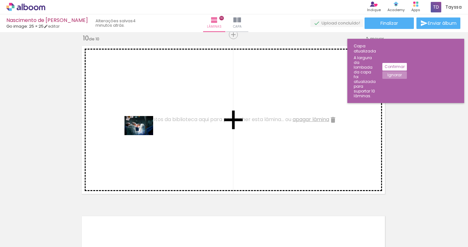
drag, startPoint x: 296, startPoint y: 225, endPoint x: 146, endPoint y: 135, distance: 175.2
click at [146, 135] on quentale-workspace at bounding box center [234, 123] width 468 height 247
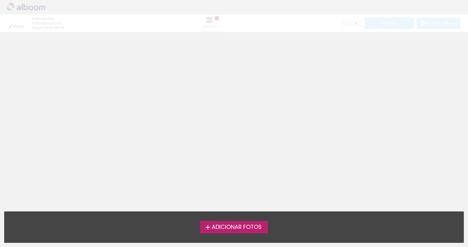
type input "0"
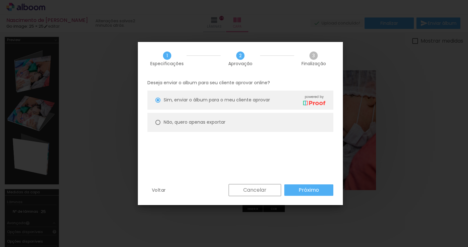
click at [0, 0] on slot "Não, quero apenas exportar" at bounding box center [0, 0] width 0 height 0
type paper-radio-button "on"
click at [315, 186] on paper-button "Próximo" at bounding box center [308, 190] width 49 height 11
type input "Alta, 300 DPI"
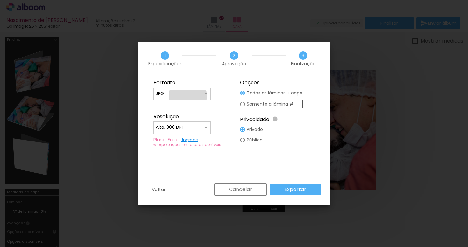
click at [188, 96] on input "JPG" at bounding box center [180, 94] width 48 height 6
click at [226, 93] on fieldset "Formato JPG PDF Resolução Alta, 300 DPI Baixa Plano: Free Upgrade ∞ exportações…" at bounding box center [190, 113] width 85 height 76
click at [204, 91] on span at bounding box center [205, 94] width 5 height 6
click at [239, 99] on fieldset "Opções Todas as lâminas + capa Somente a lâmina # Privacidade Todo o conteúdo o…" at bounding box center [277, 113] width 85 height 76
click at [285, 189] on paper-button "Exportar" at bounding box center [295, 189] width 51 height 11
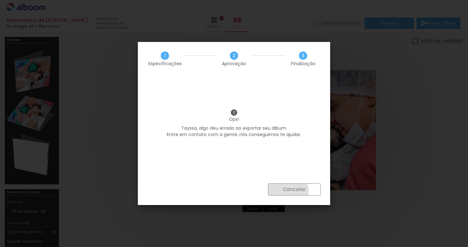
click at [0, 0] on slot "Cancelar" at bounding box center [0, 0] width 0 height 0
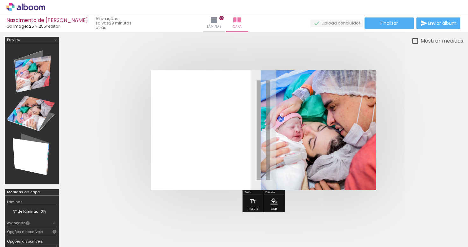
click at [103, 159] on quentale-cover at bounding box center [263, 130] width 348 height 120
